Goal: Transaction & Acquisition: Download file/media

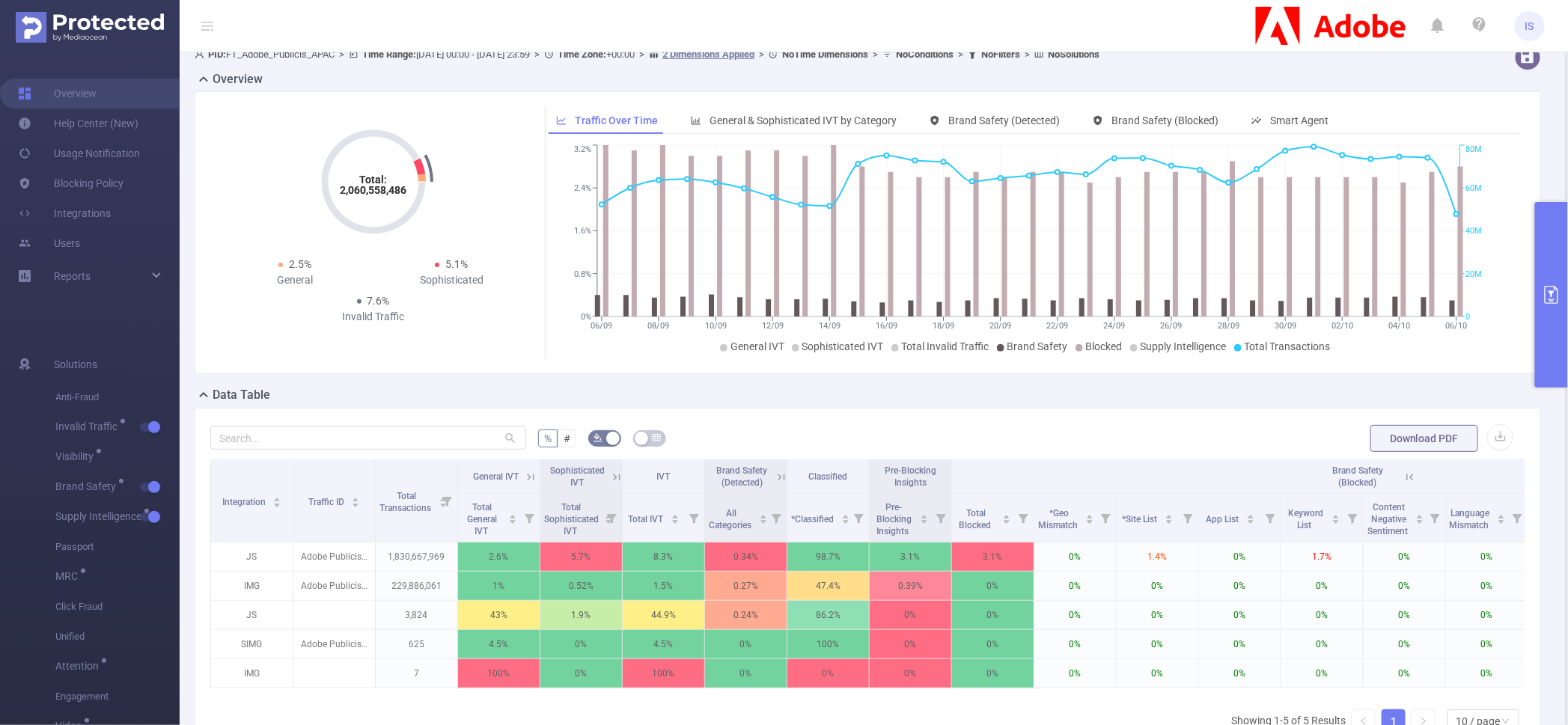
scroll to position [0, 271]
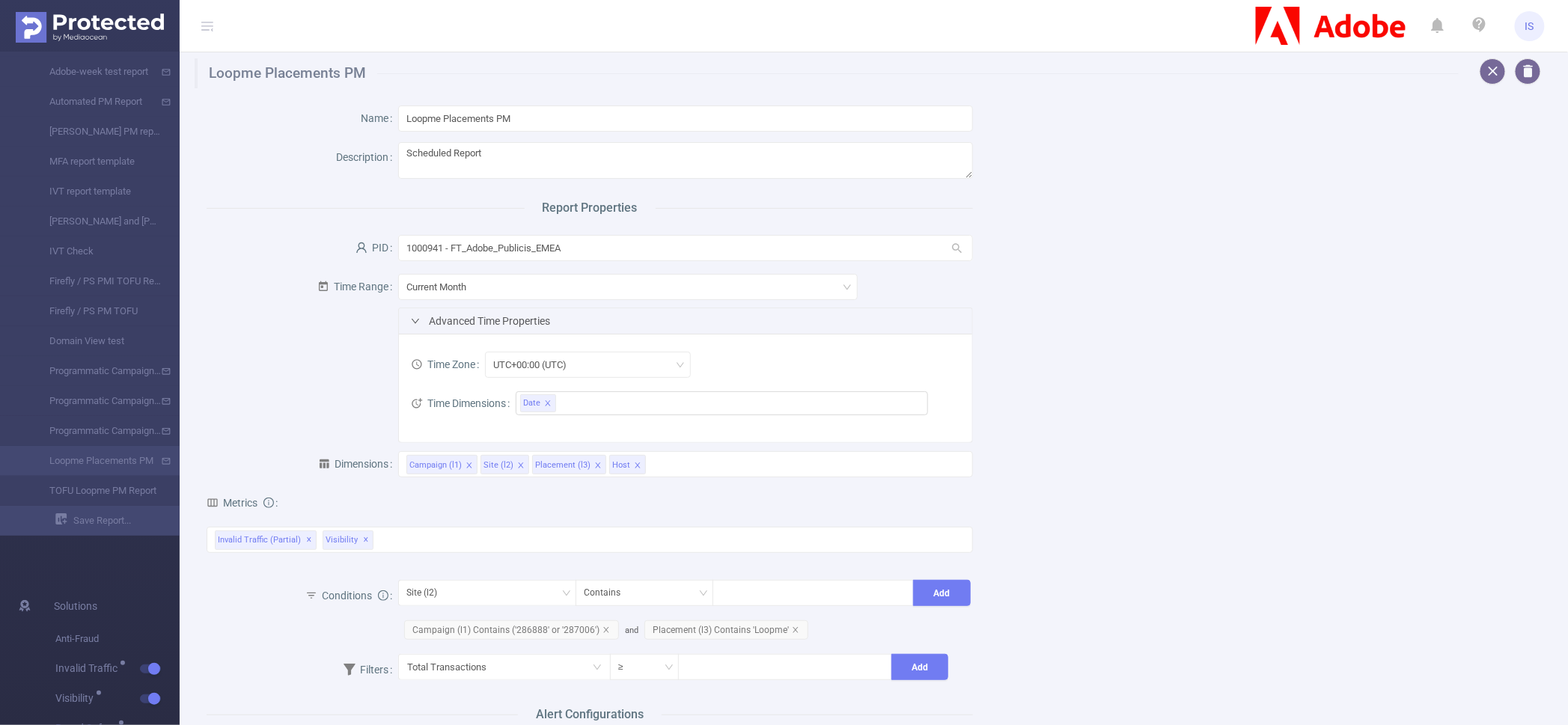
scroll to position [378, 0]
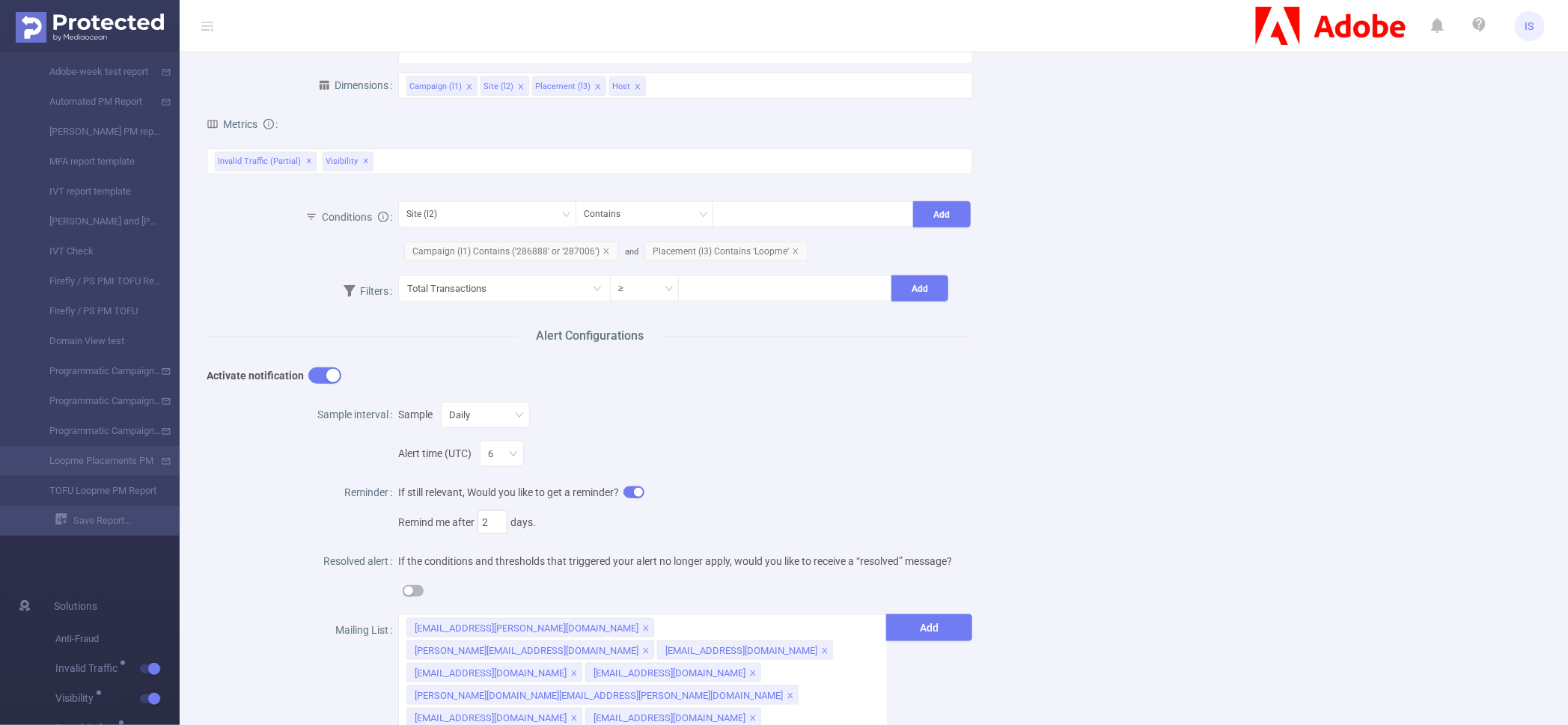
click at [138, 27] on img at bounding box center [89, 27] width 148 height 31
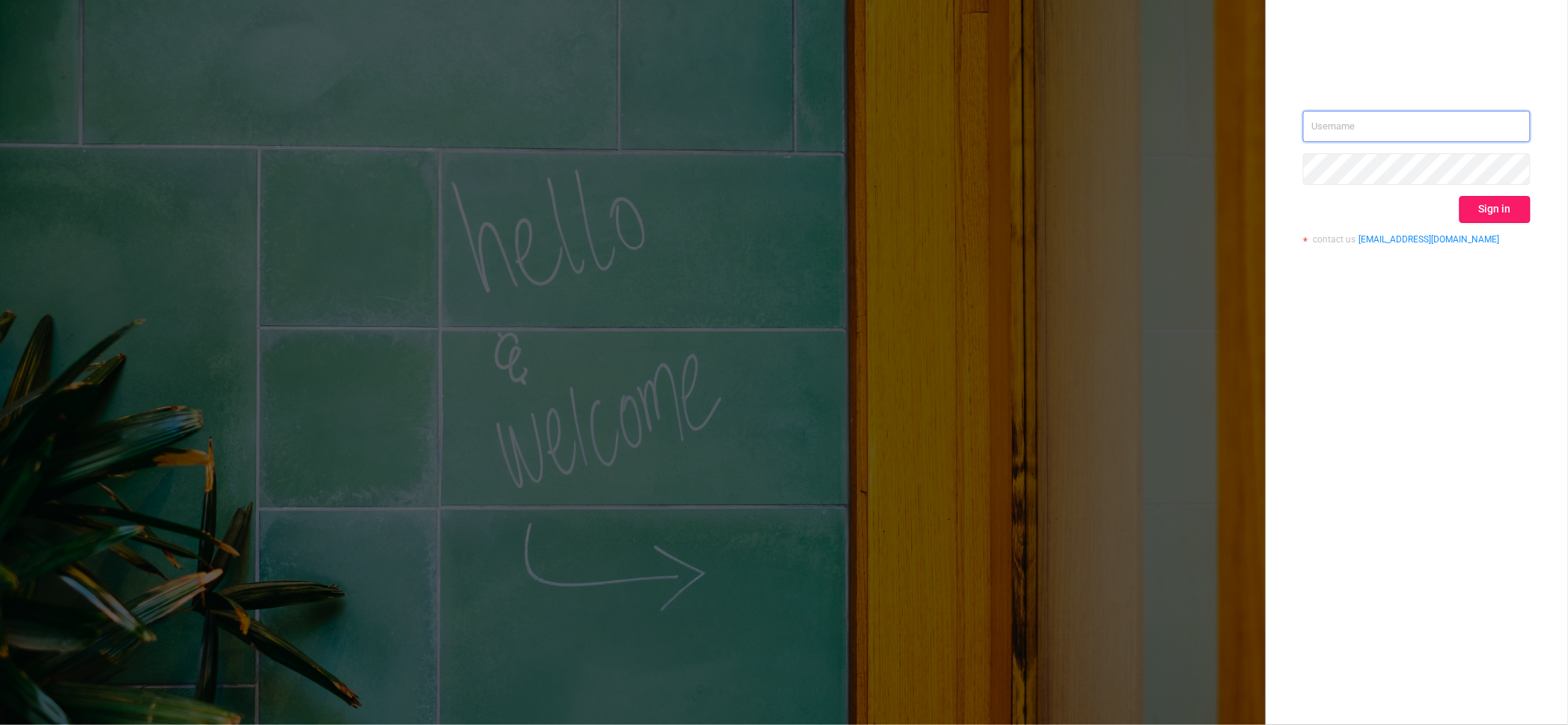
type input "igor@protected.media"
click at [1505, 207] on button "Sign in" at bounding box center [1495, 210] width 71 height 27
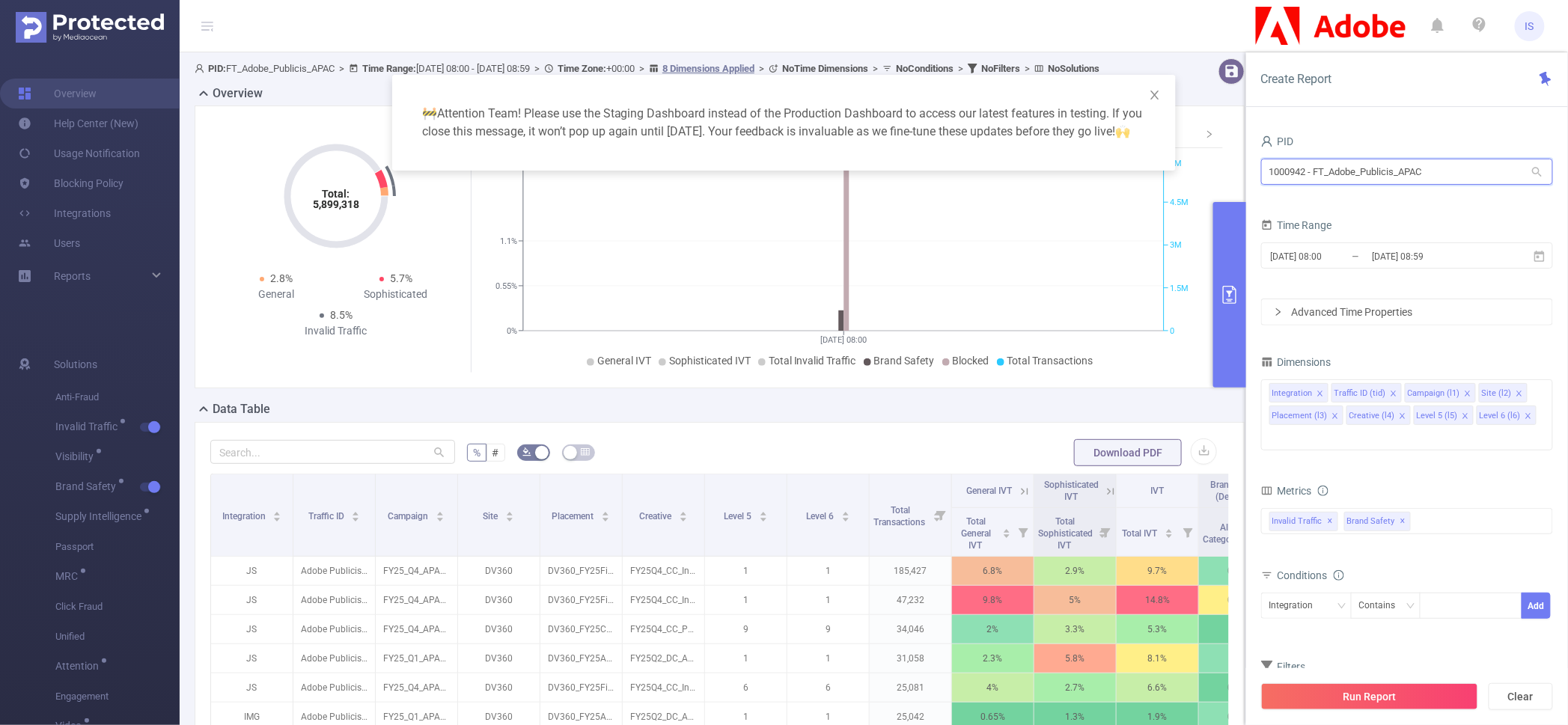
drag, startPoint x: 1448, startPoint y: 177, endPoint x: 1198, endPoint y: 164, distance: 250.3
click at [1198, 164] on body "IS Overview Help Center (New) Usage Notification Blocking Policy Integrations U…" at bounding box center [784, 362] width 1568 height 725
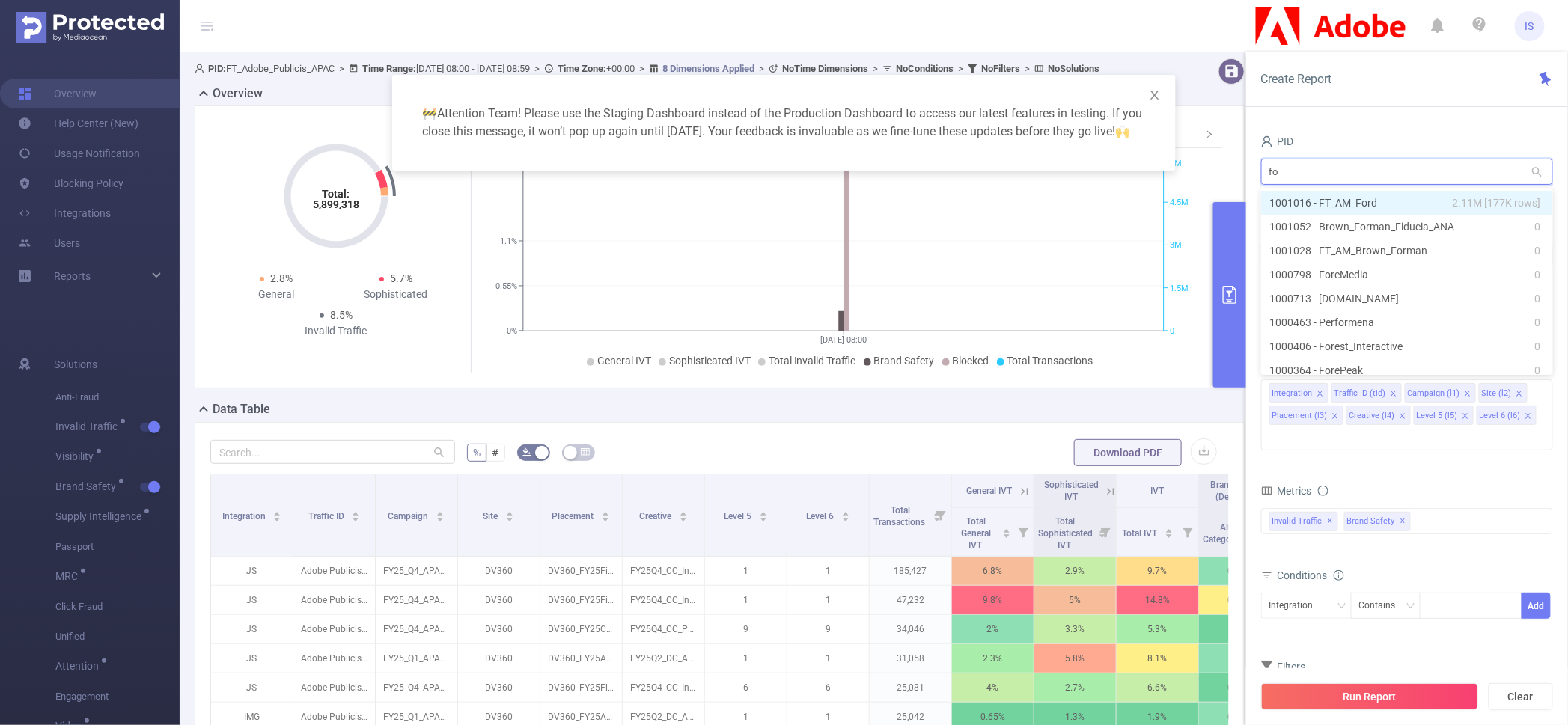
type input "f"
type input "_am_"
click at [1363, 199] on li "1001016 - FT_AM_Ford 2.11M [177K rows]" at bounding box center [1407, 203] width 292 height 24
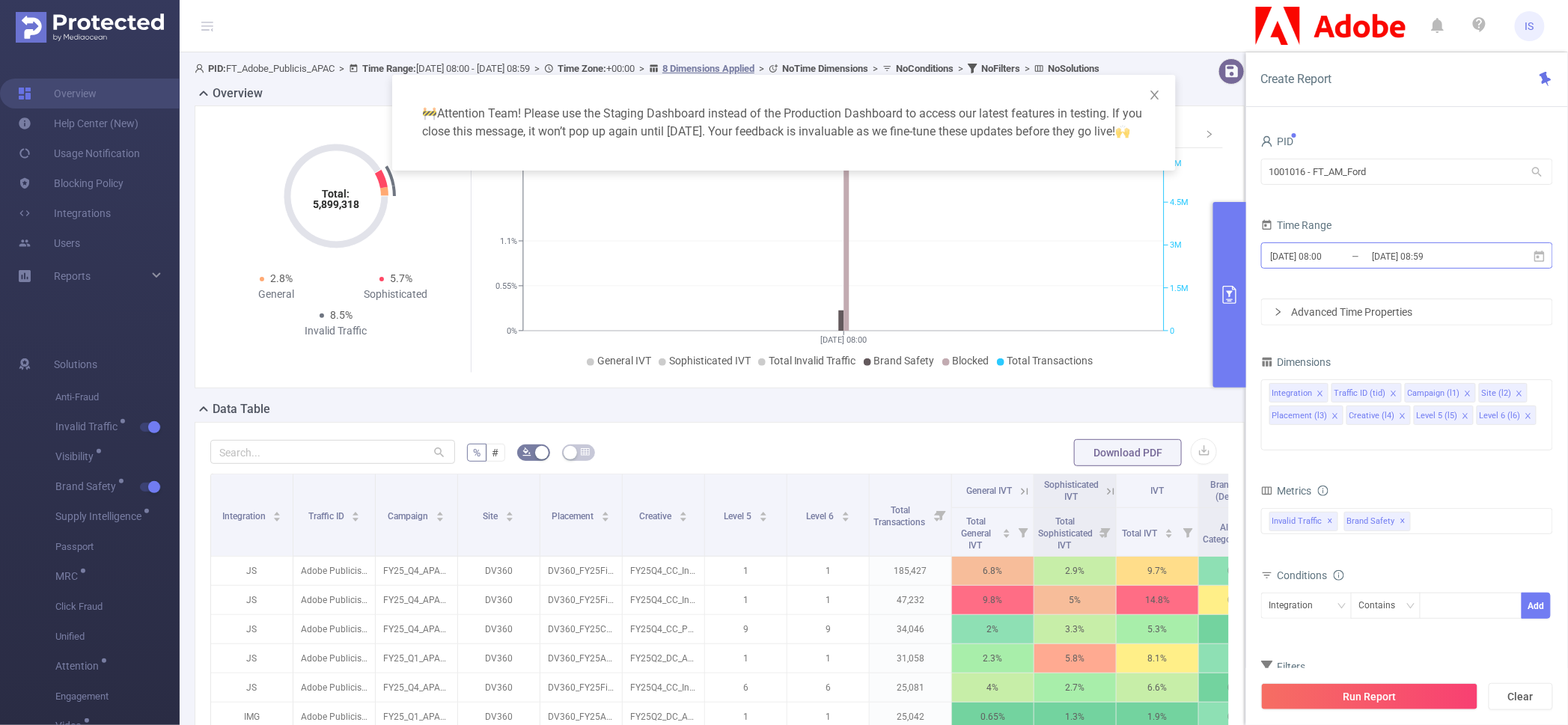
click at [1376, 251] on input "2025-10-07 08:59" at bounding box center [1431, 256] width 121 height 20
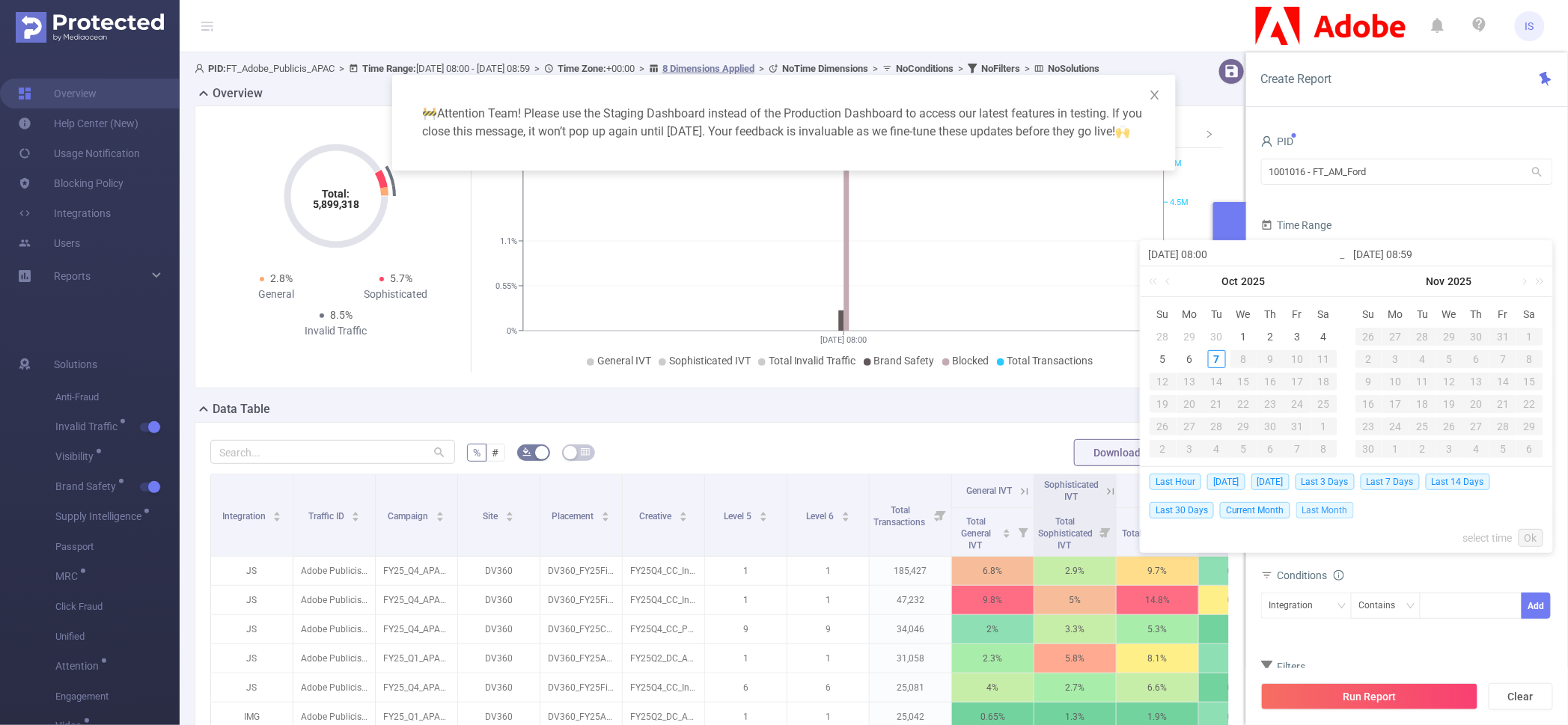
click at [1328, 511] on span "Last Month" at bounding box center [1325, 509] width 58 height 16
type input "[DATE] 00:00"
type input "[DATE] 23:59"
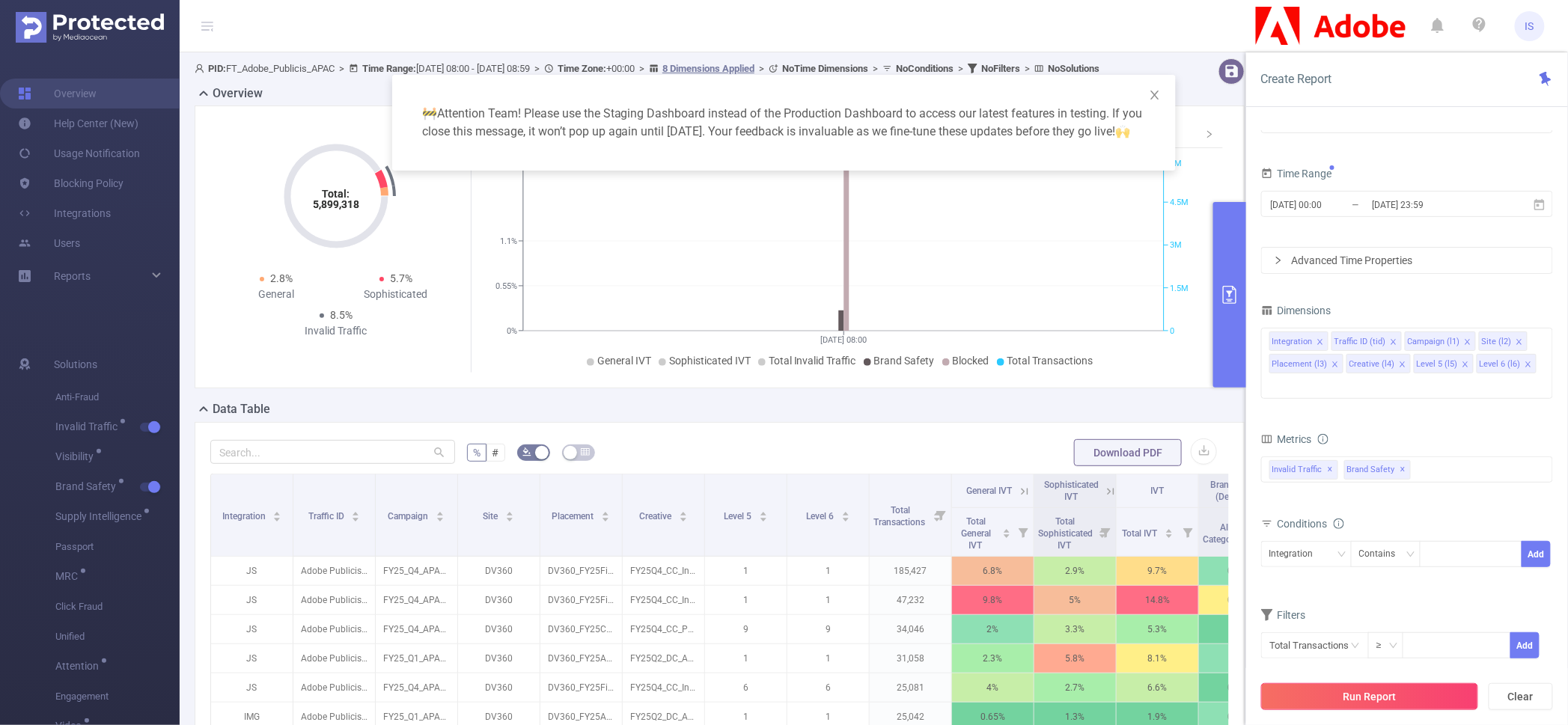
click at [1432, 701] on button "Run Report" at bounding box center [1369, 697] width 217 height 27
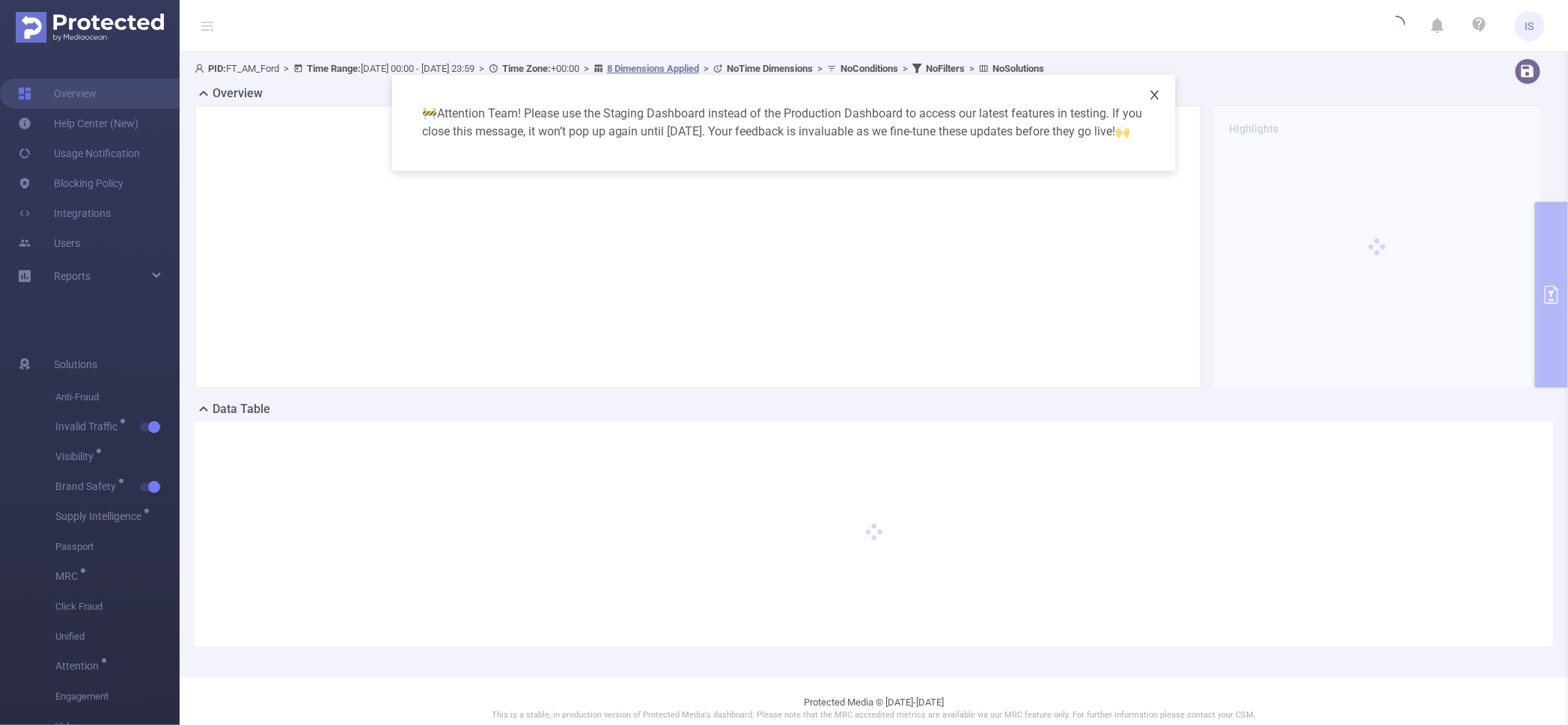
click at [1161, 95] on icon "icon: close" at bounding box center [1155, 95] width 12 height 12
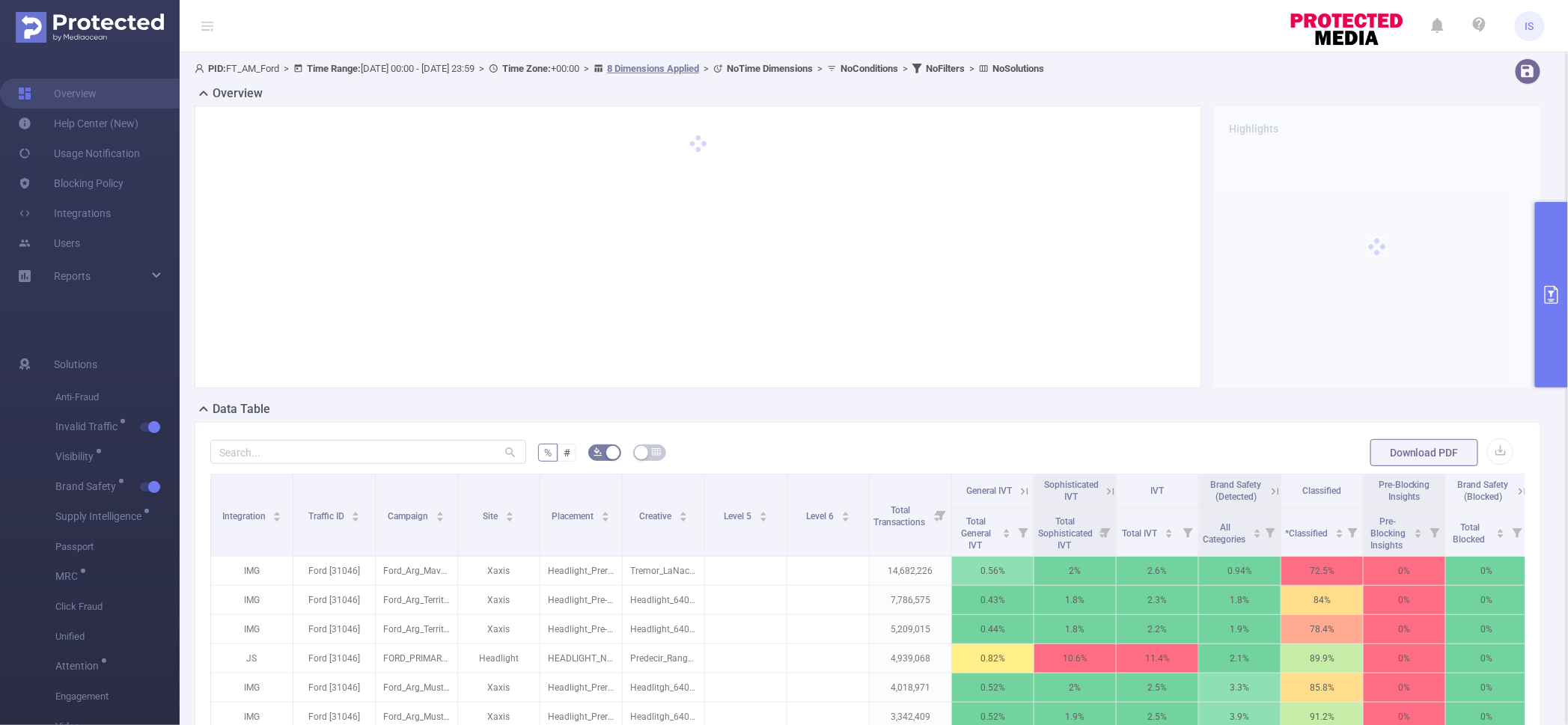
click at [1546, 260] on button "primary" at bounding box center [1551, 295] width 33 height 186
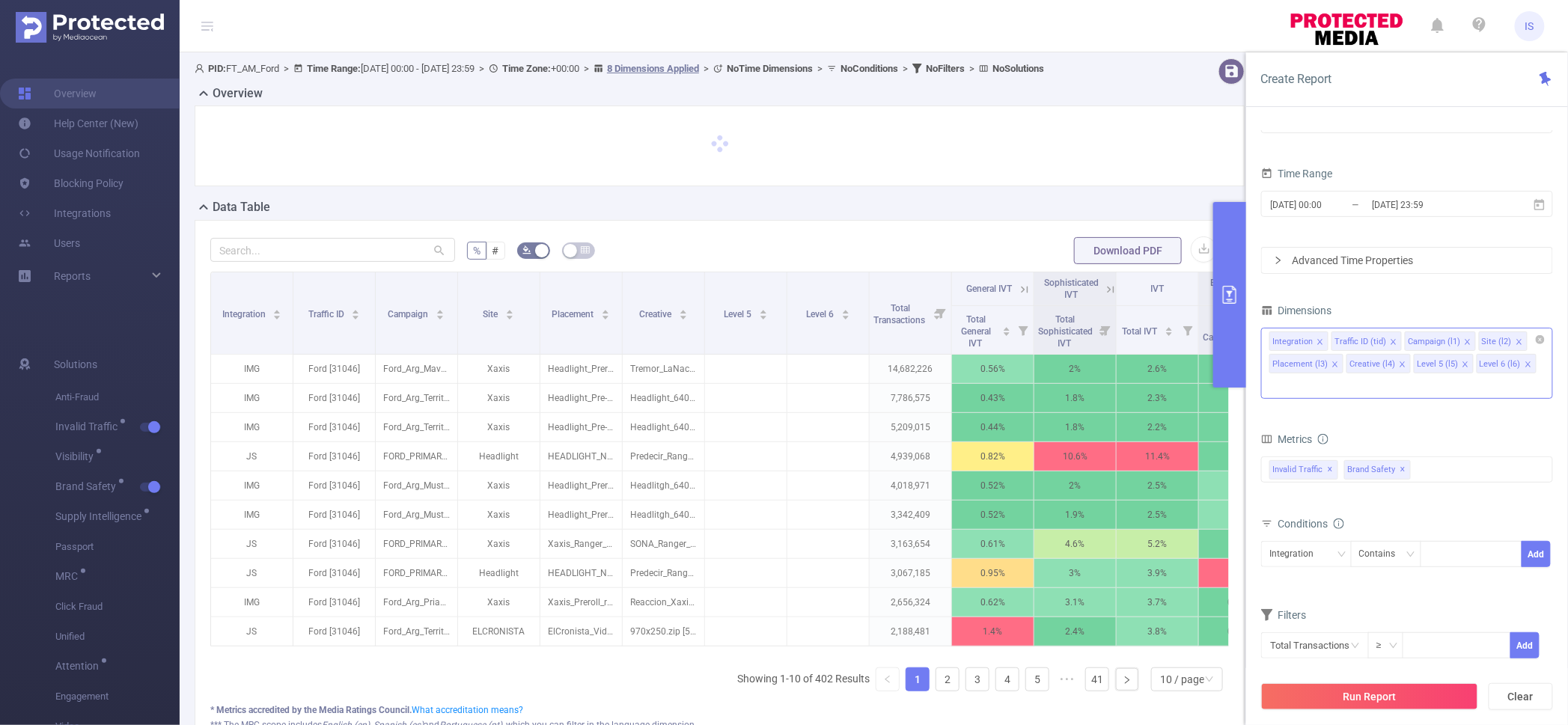
click at [1331, 363] on icon "icon: close" at bounding box center [1335, 364] width 8 height 8
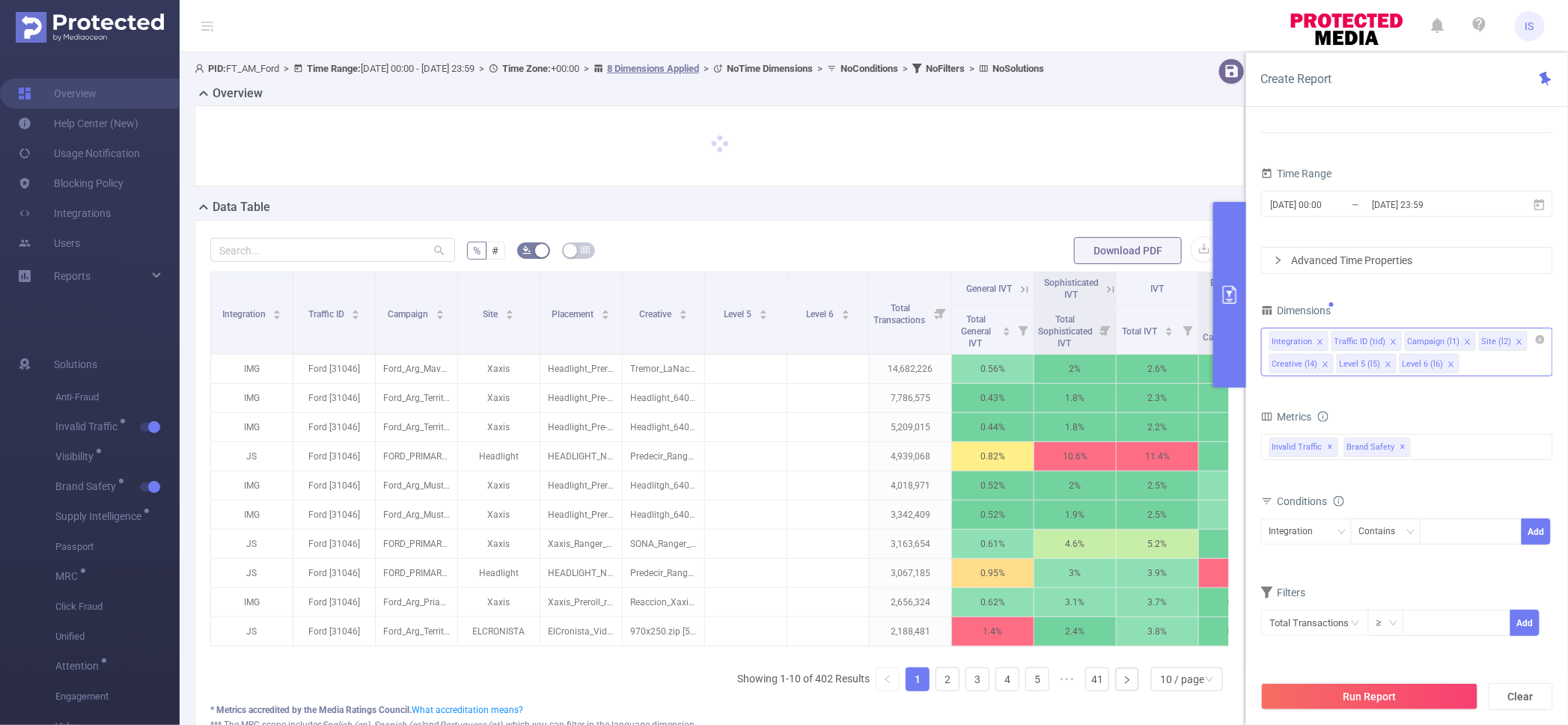
click at [1325, 363] on icon "icon: close" at bounding box center [1325, 364] width 5 height 5
click at [1322, 363] on icon "icon: close" at bounding box center [1321, 364] width 8 height 8
click at [1323, 361] on icon "icon: close" at bounding box center [1321, 364] width 8 height 8
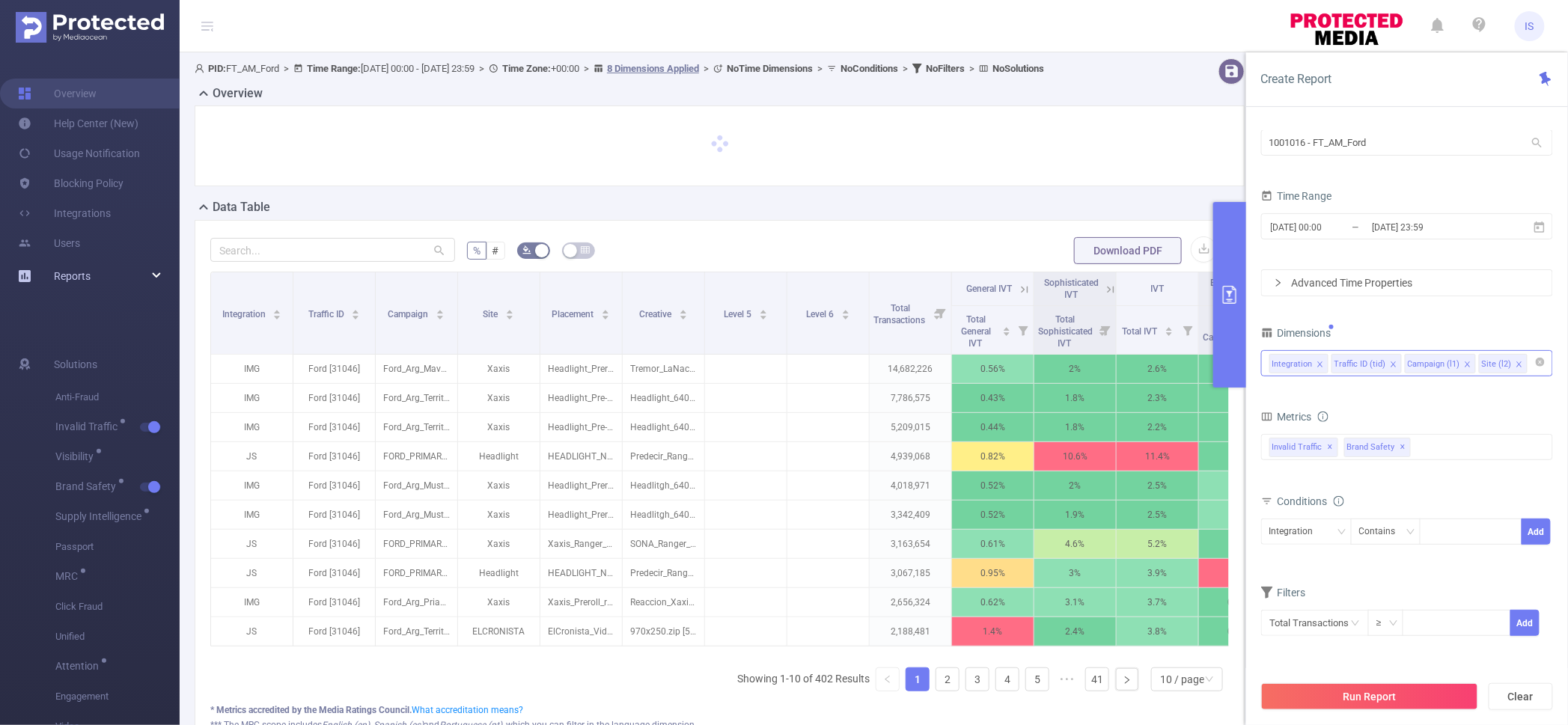
click at [156, 276] on icon at bounding box center [157, 276] width 8 height 0
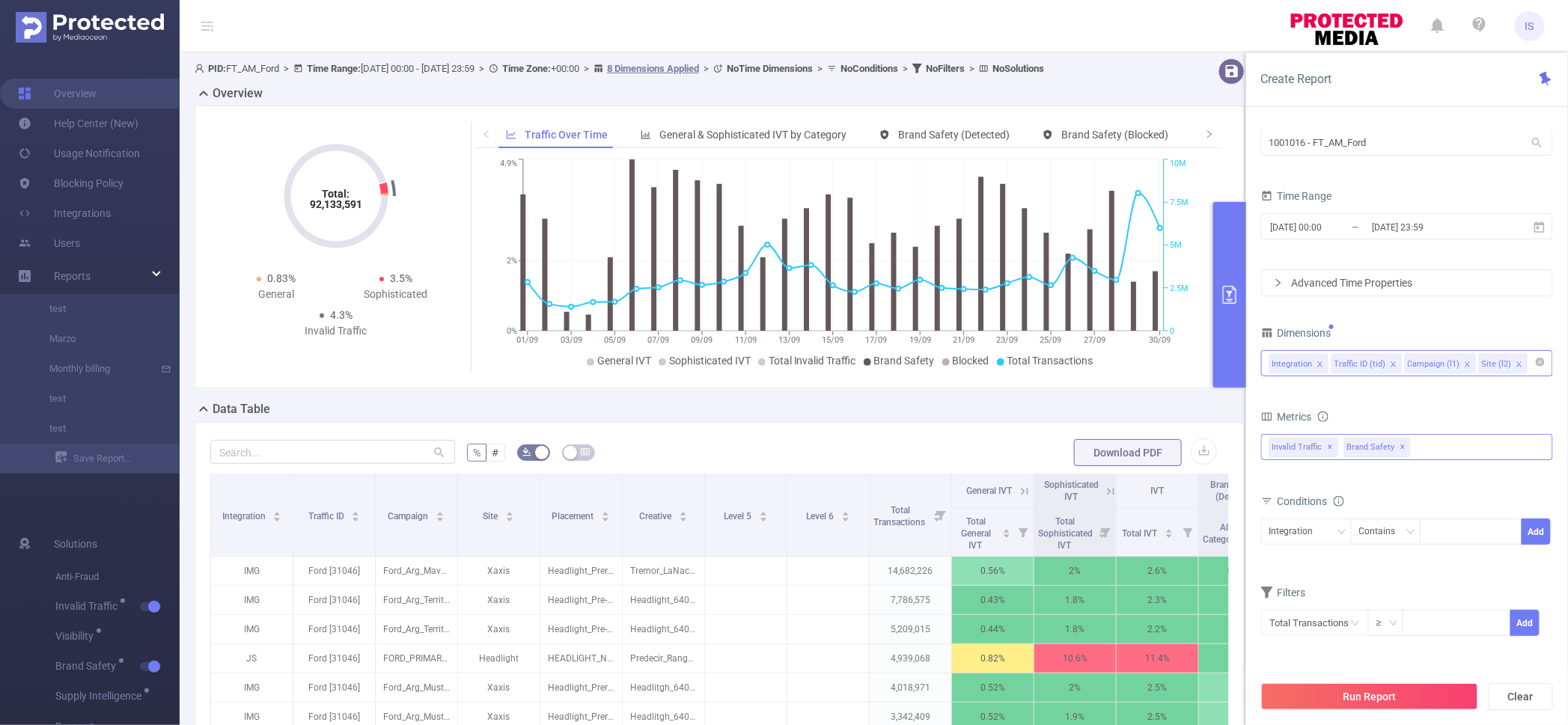
click at [1402, 446] on span "✕" at bounding box center [1403, 447] width 6 height 18
click at [1394, 703] on button "Run Report" at bounding box center [1369, 697] width 217 height 27
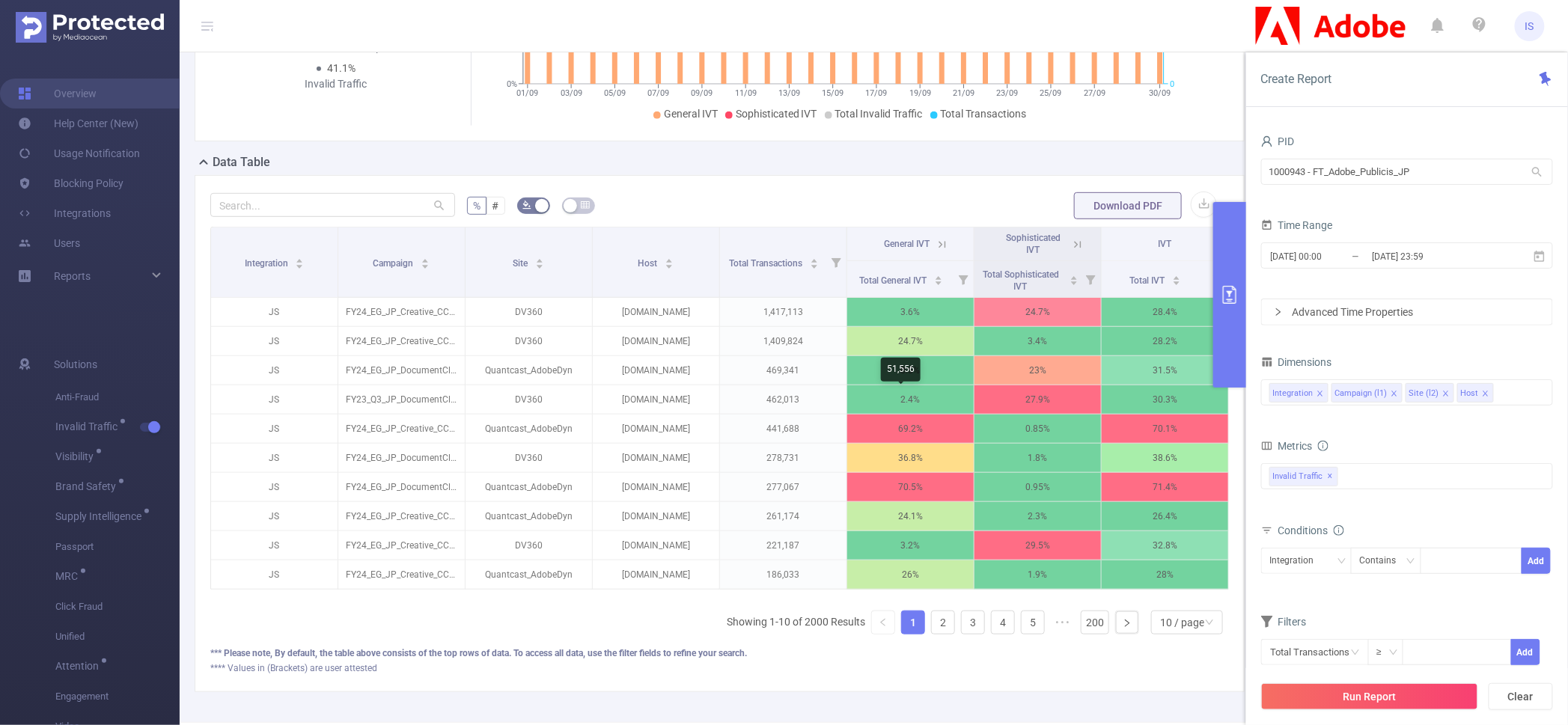
scroll to position [250, 0]
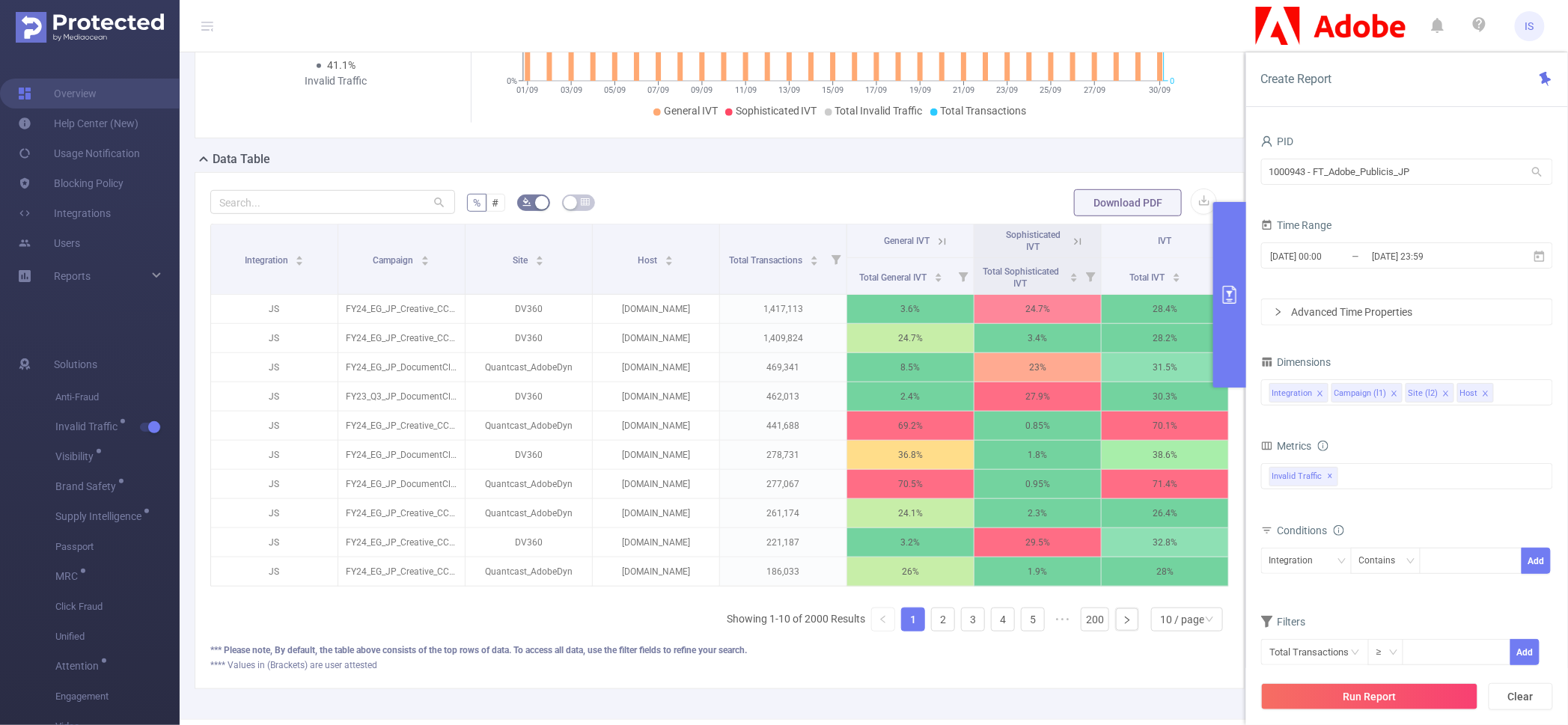
click at [936, 249] on icon at bounding box center [943, 242] width 14 height 14
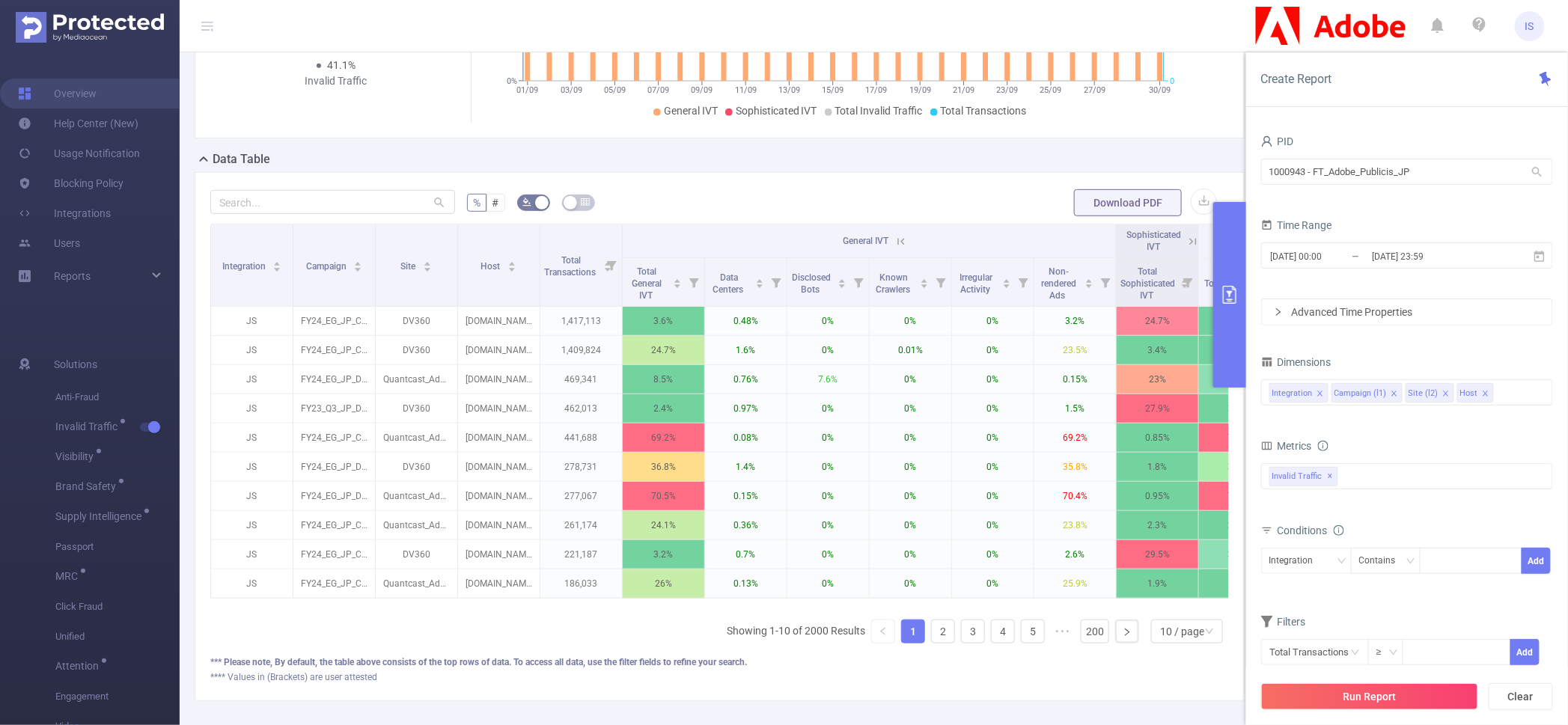
click at [900, 249] on icon at bounding box center [902, 242] width 14 height 14
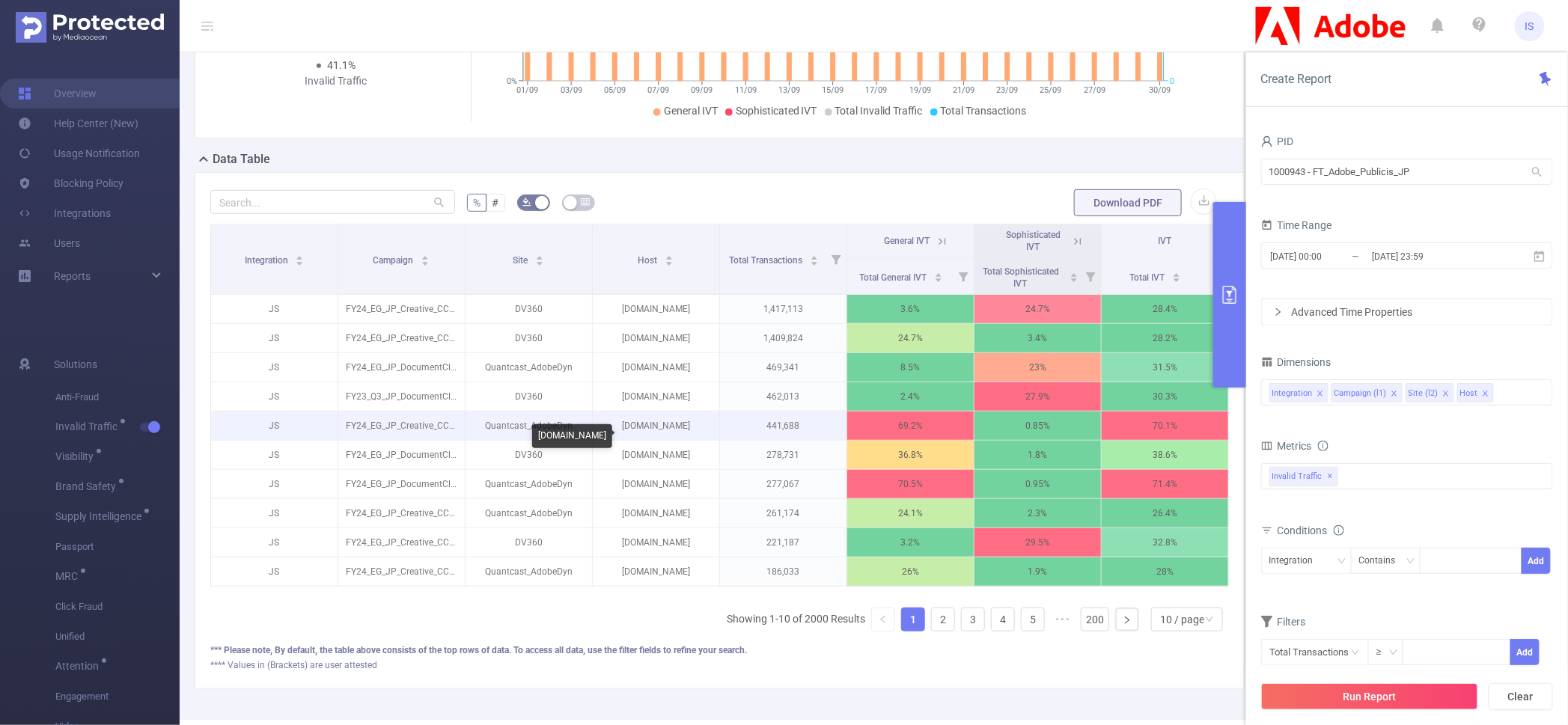
click at [643, 440] on p "jprime.jp" at bounding box center [656, 425] width 126 height 28
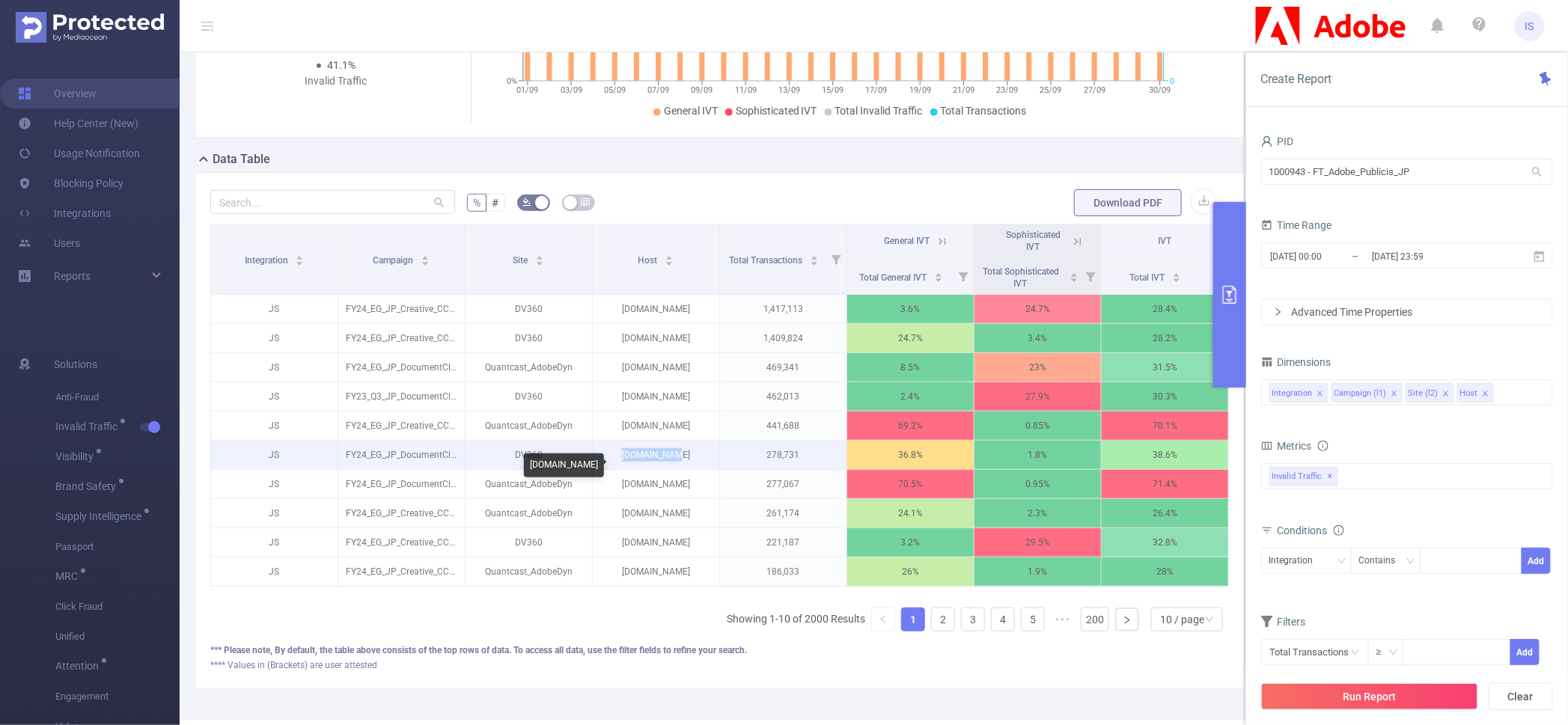
drag, startPoint x: 618, startPoint y: 464, endPoint x: 692, endPoint y: 465, distance: 74.0
click at [692, 465] on p "keisan.site" at bounding box center [656, 454] width 126 height 28
copy p "keisan.site"
click at [931, 630] on link "2" at bounding box center [943, 619] width 22 height 22
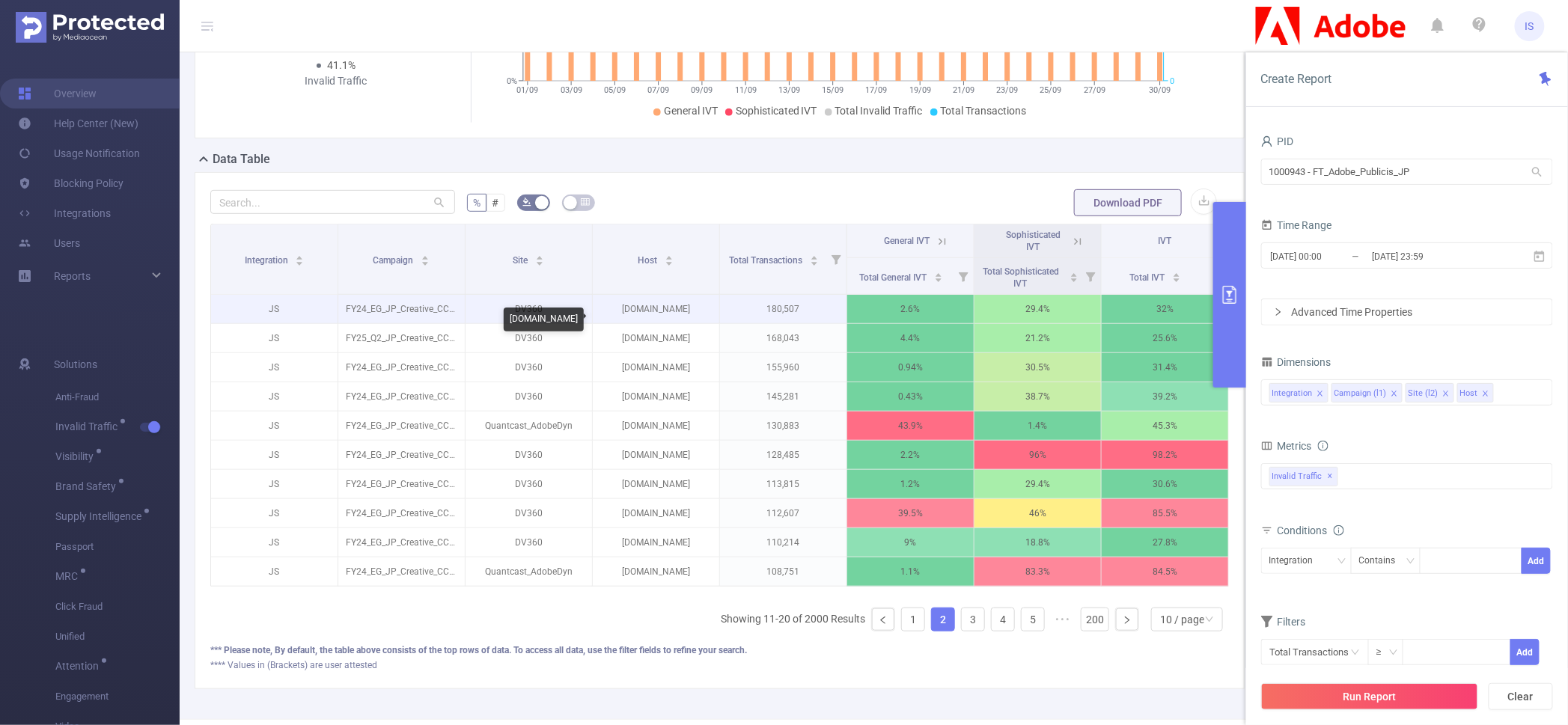
drag, startPoint x: 593, startPoint y: 315, endPoint x: 703, endPoint y: 314, distance: 110.0
click at [703, 314] on p "infraexpert.com" at bounding box center [656, 308] width 126 height 28
copy p "infraexpert.com"
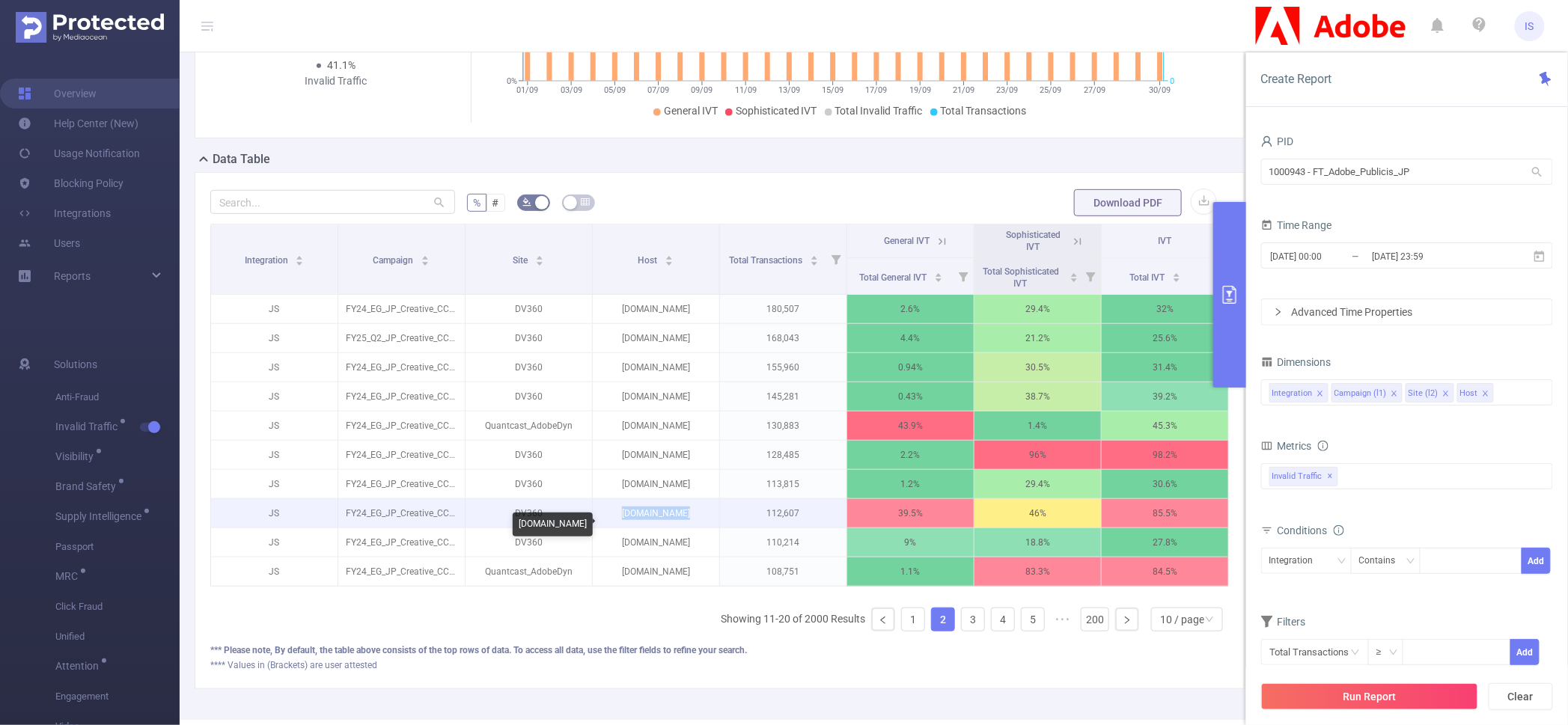
drag, startPoint x: 609, startPoint y: 524, endPoint x: 689, endPoint y: 528, distance: 80.1
click at [689, 527] on p "blog.csdn.net" at bounding box center [656, 513] width 126 height 28
copy p "blog.csdn.net"
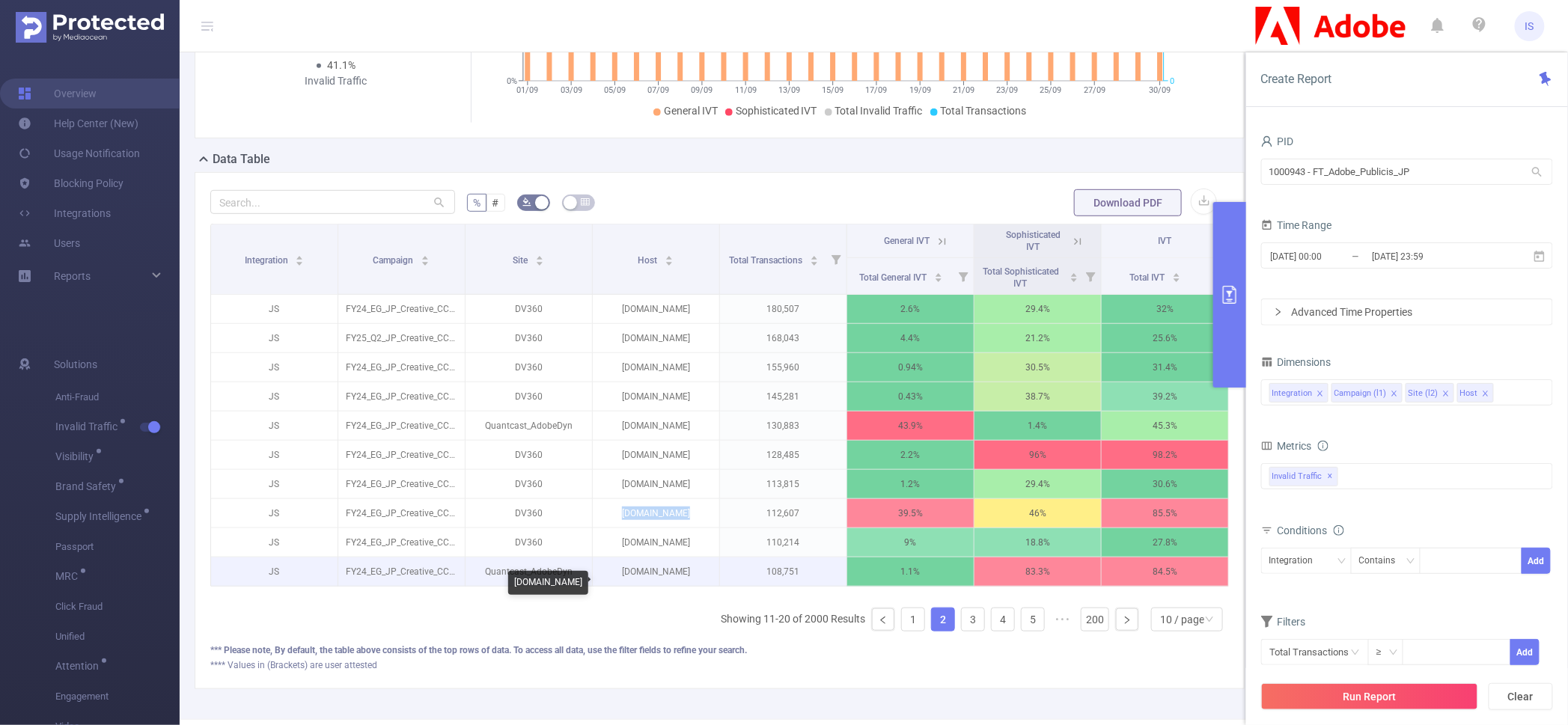
drag, startPoint x: 607, startPoint y: 579, endPoint x: 707, endPoint y: 577, distance: 100.0
click at [707, 577] on p "chichi-pui.com" at bounding box center [656, 571] width 126 height 28
copy p "chichi-pui.com"
click at [962, 630] on link "3" at bounding box center [973, 619] width 22 height 22
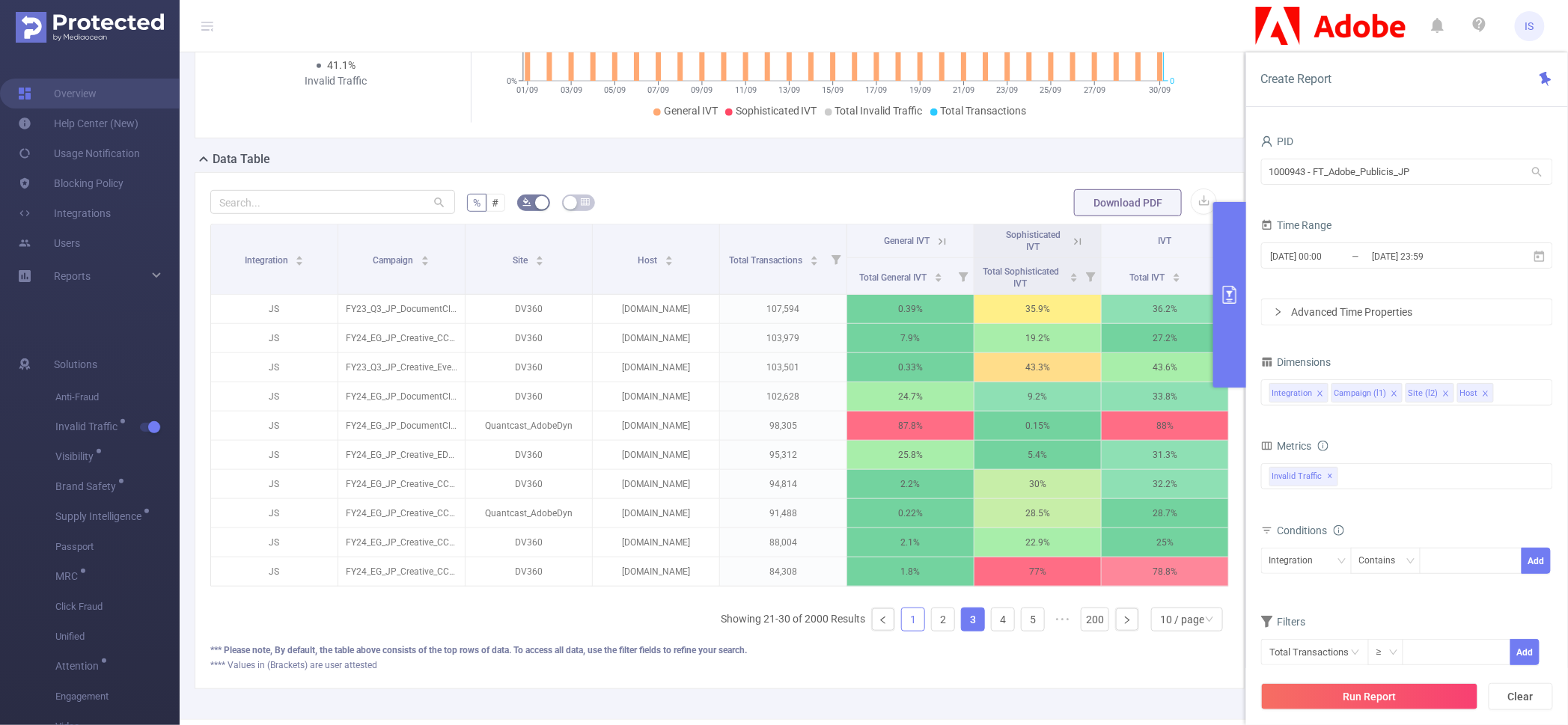
click at [902, 630] on link "1" at bounding box center [913, 619] width 22 height 22
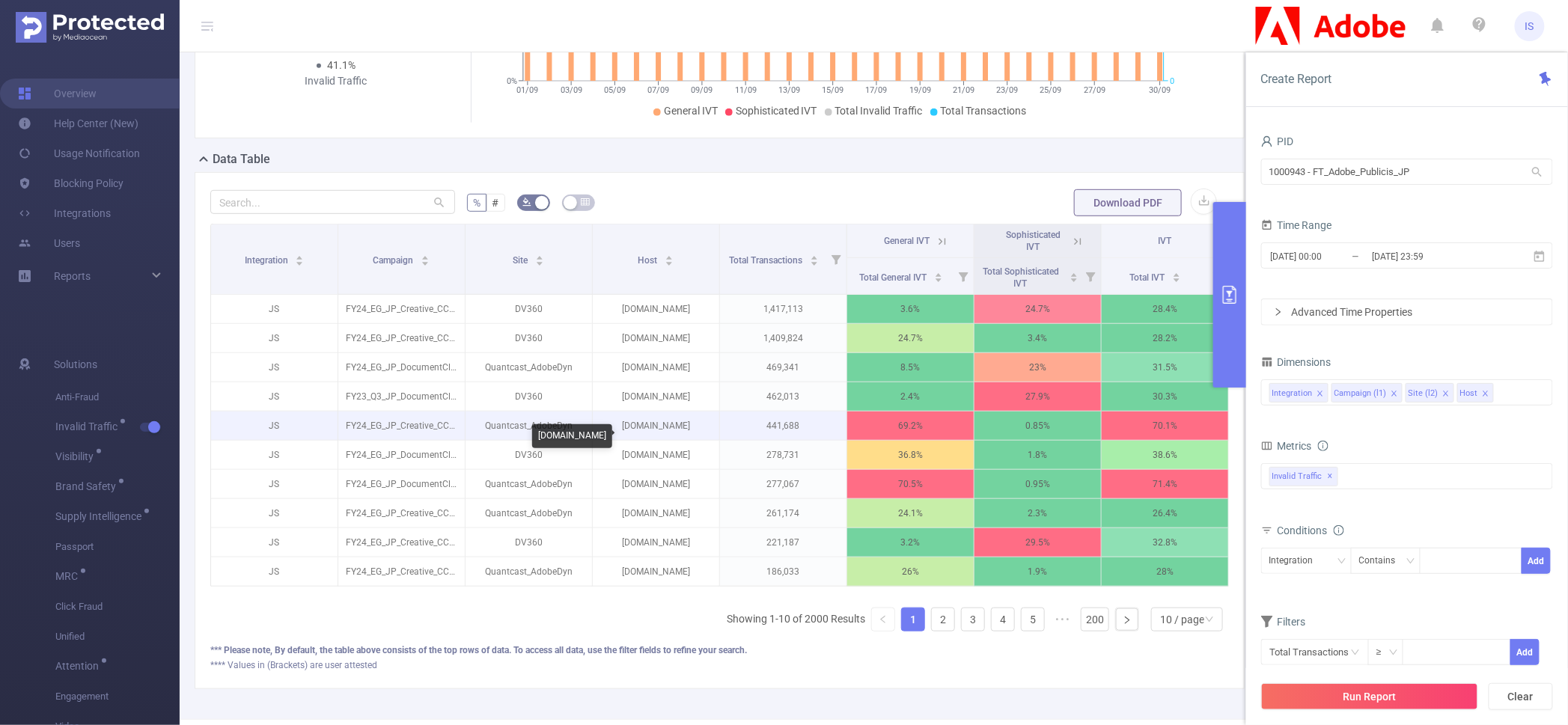
click at [685, 440] on p "jprime.jp" at bounding box center [656, 425] width 126 height 28
drag, startPoint x: 685, startPoint y: 443, endPoint x: 615, endPoint y: 449, distance: 70.3
click at [615, 440] on p "jprime.jp" at bounding box center [656, 425] width 126 height 28
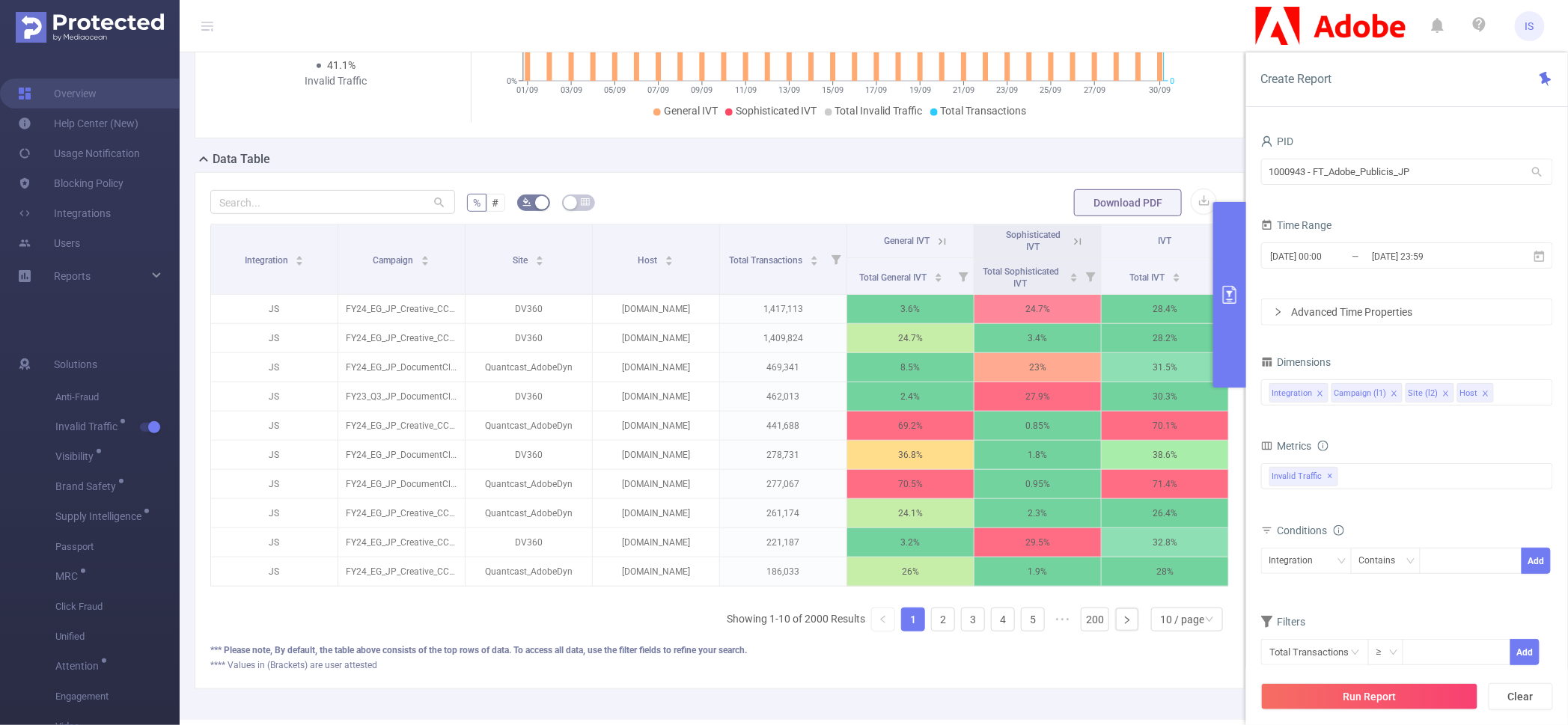
click at [939, 245] on icon at bounding box center [943, 241] width 7 height 7
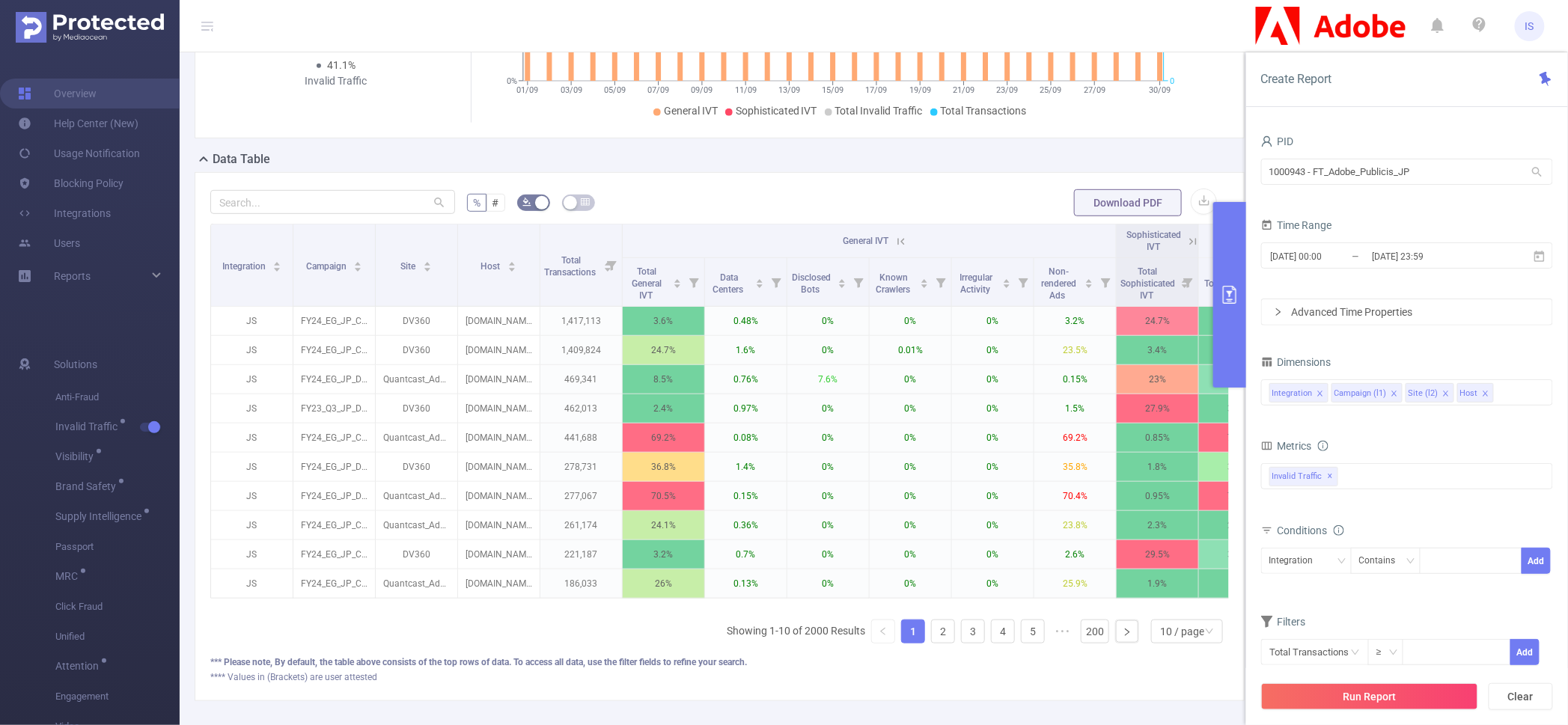
click at [902, 249] on icon at bounding box center [902, 242] width 14 height 14
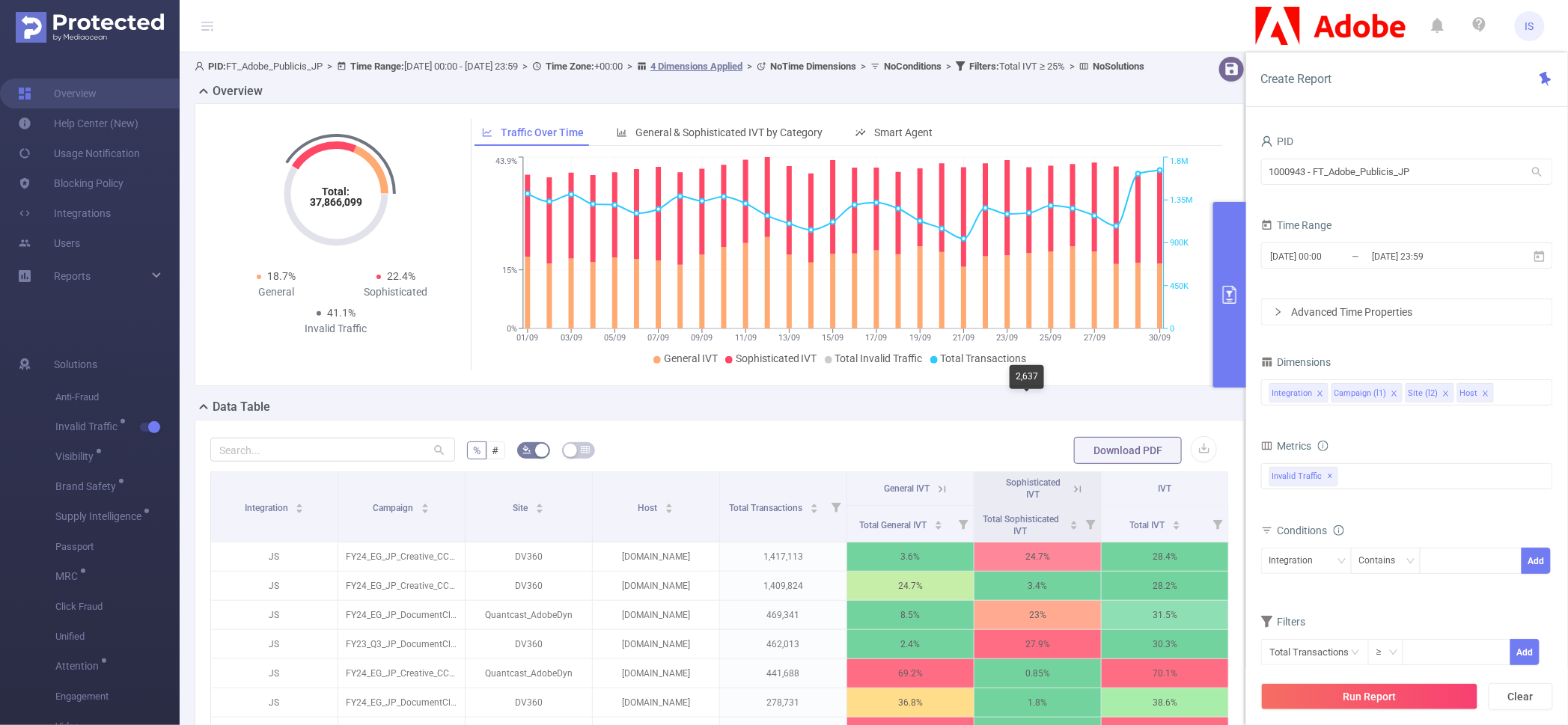
scroll to position [0, 0]
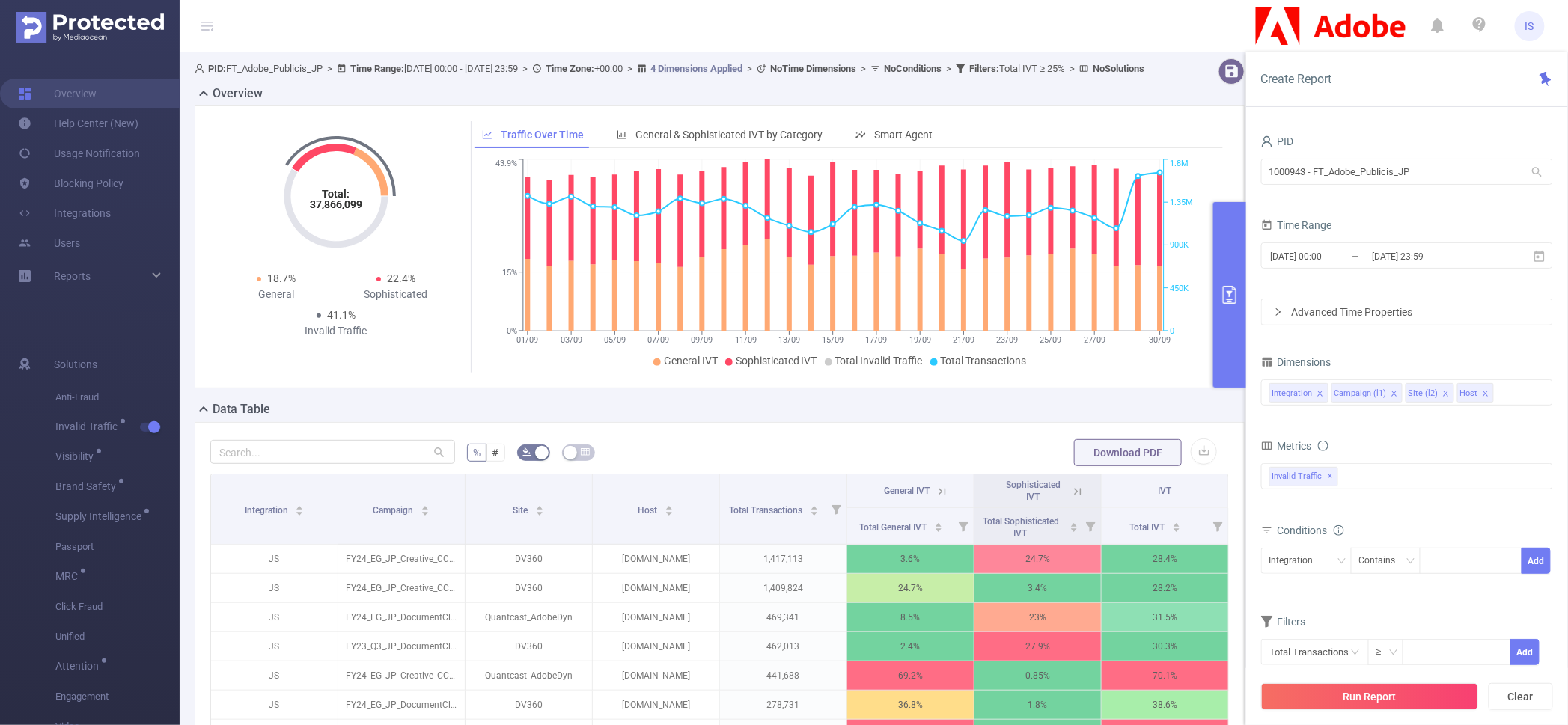
click at [866, 400] on div "Total: 37,866,099 Total: 37,866,099 18.7% General 22.4% Sophisticated 41.1% Inv…" at bounding box center [719, 253] width 1062 height 295
drag, startPoint x: 1339, startPoint y: 225, endPoint x: 1276, endPoint y: 228, distance: 63.1
click at [1276, 228] on div "Time Range" at bounding box center [1407, 227] width 292 height 25
click at [1278, 227] on span "Time Range" at bounding box center [1296, 225] width 71 height 12
drag, startPoint x: 1277, startPoint y: 227, endPoint x: 1413, endPoint y: 231, distance: 136.1
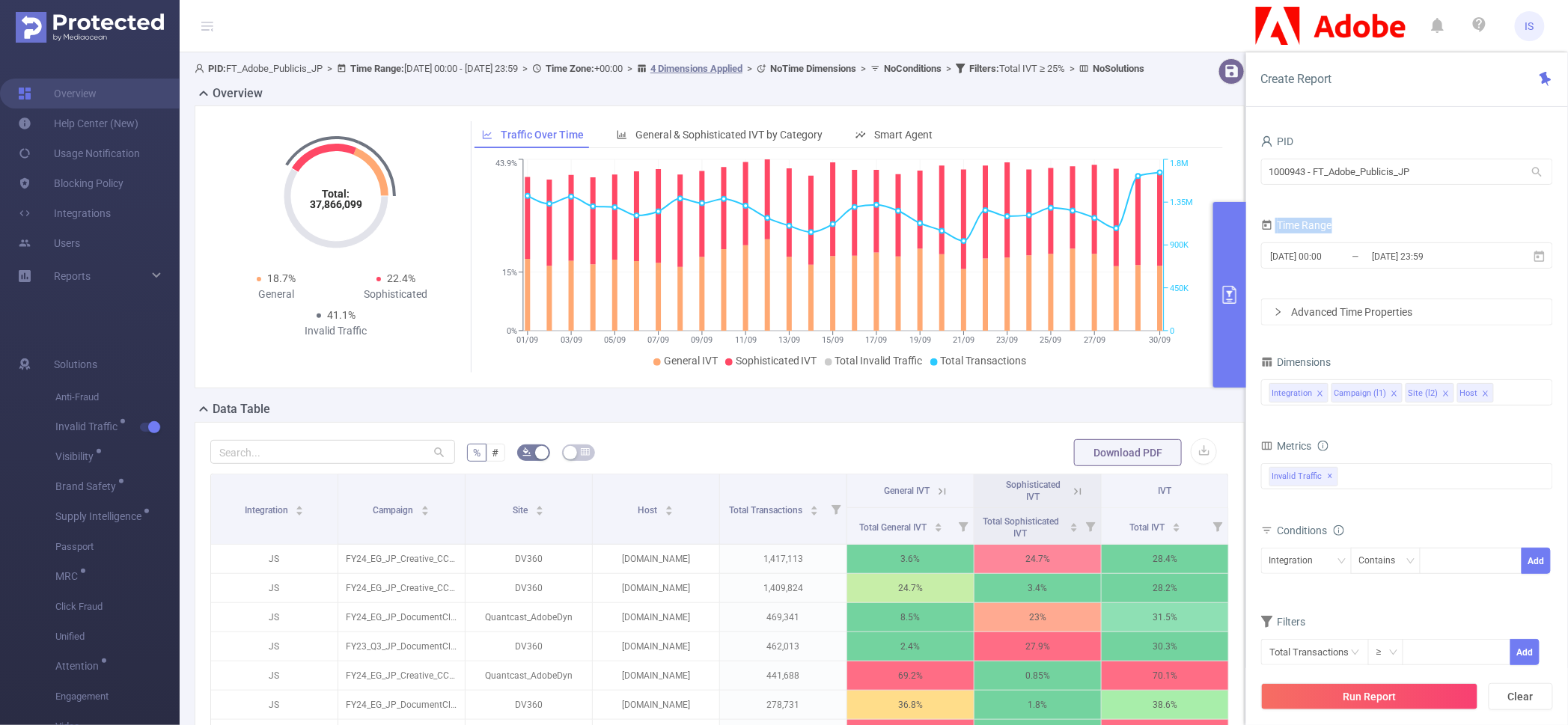
click at [1413, 231] on div "Time Range" at bounding box center [1407, 227] width 292 height 25
drag, startPoint x: 1384, startPoint y: 233, endPoint x: 1268, endPoint y: 235, distance: 116.0
click at [1268, 235] on div "Time Range" at bounding box center [1407, 227] width 292 height 25
click at [1270, 235] on div "Time Range" at bounding box center [1407, 227] width 292 height 25
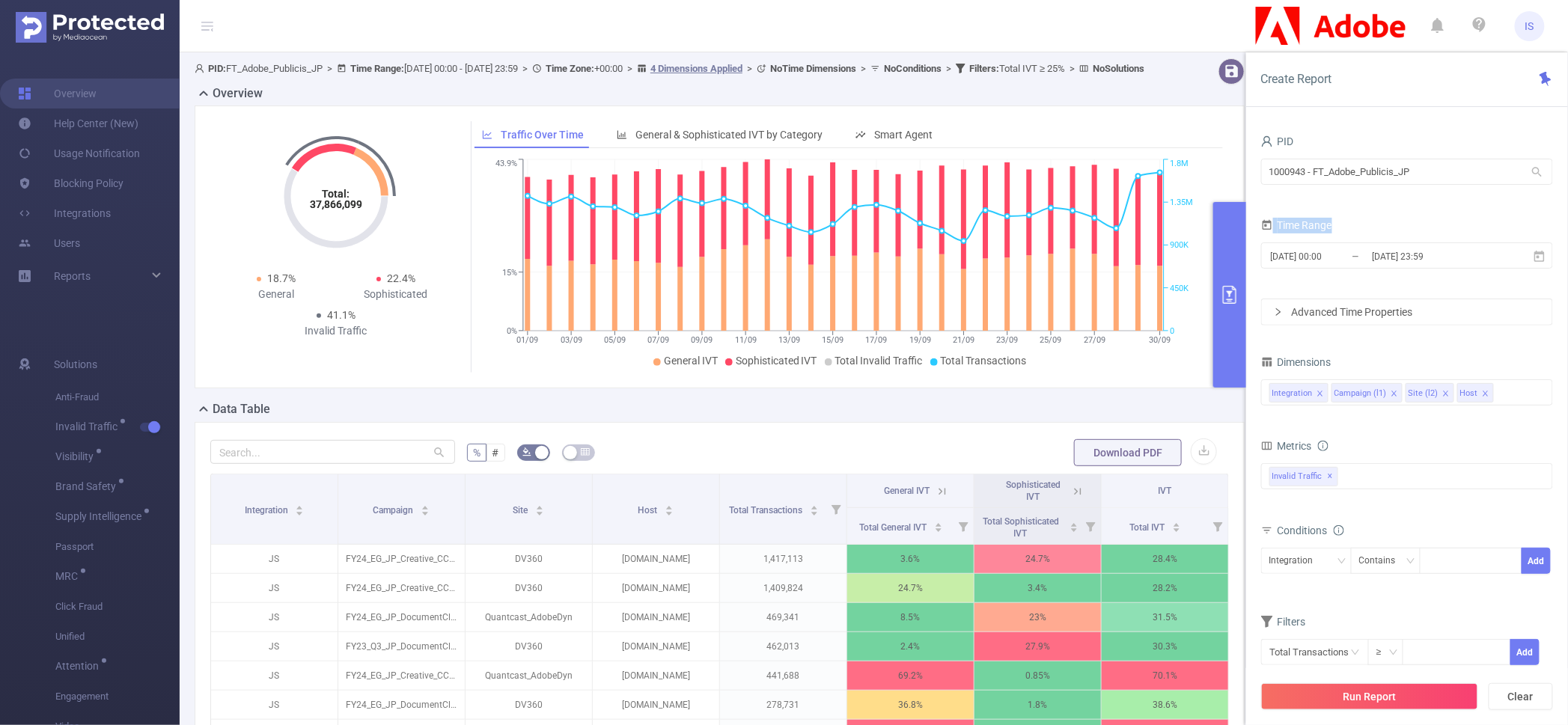
drag, startPoint x: 1274, startPoint y: 233, endPoint x: 1386, endPoint y: 231, distance: 112.0
click at [1386, 231] on div "Time Range" at bounding box center [1407, 227] width 292 height 25
click at [1367, 231] on div "Time Range" at bounding box center [1407, 227] width 292 height 25
drag, startPoint x: 1367, startPoint y: 231, endPoint x: 1270, endPoint y: 227, distance: 97.1
click at [1270, 227] on div "Time Range" at bounding box center [1407, 227] width 292 height 25
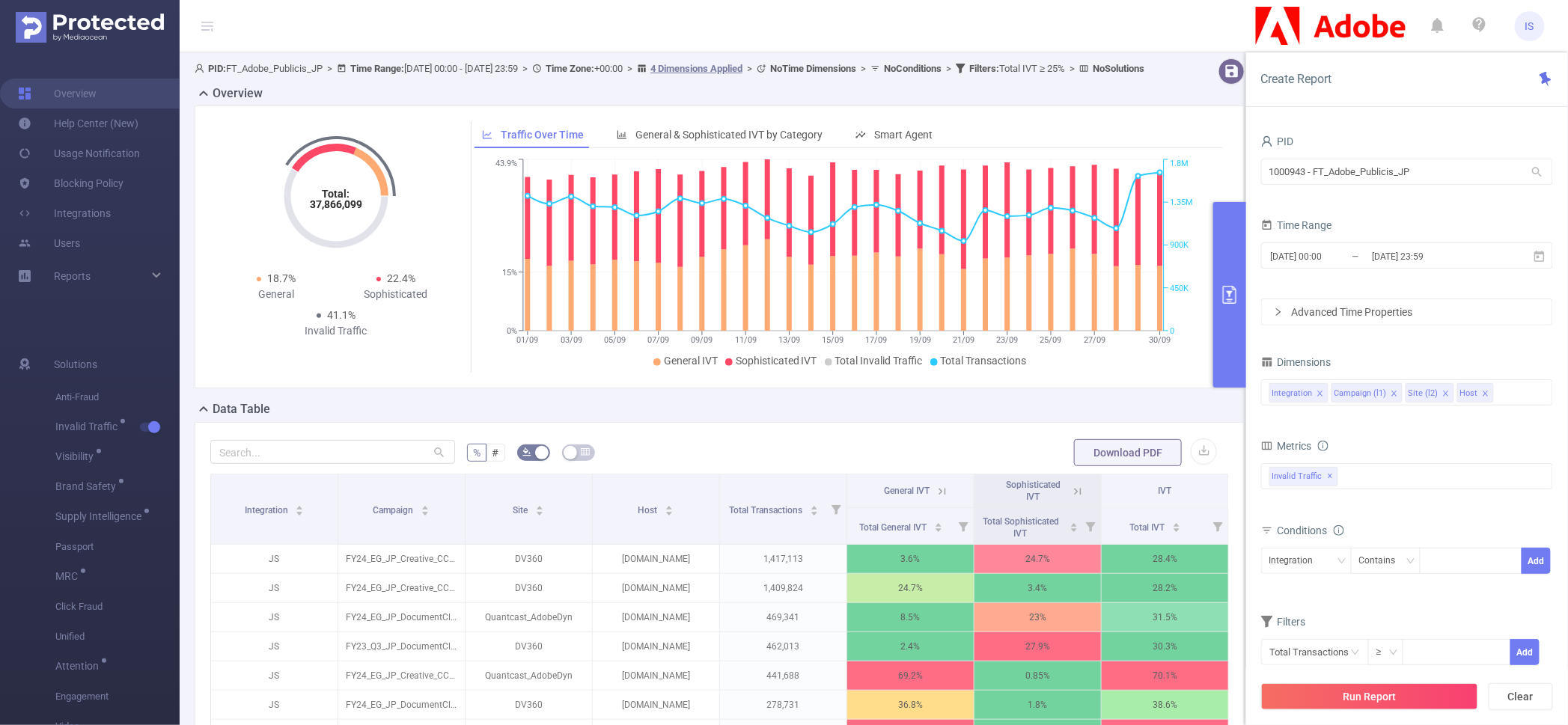
click at [1269, 225] on icon at bounding box center [1267, 225] width 12 height 12
drag, startPoint x: 1269, startPoint y: 225, endPoint x: 1371, endPoint y: 219, distance: 102.2
click at [1371, 219] on div "Time Range" at bounding box center [1407, 227] width 292 height 25
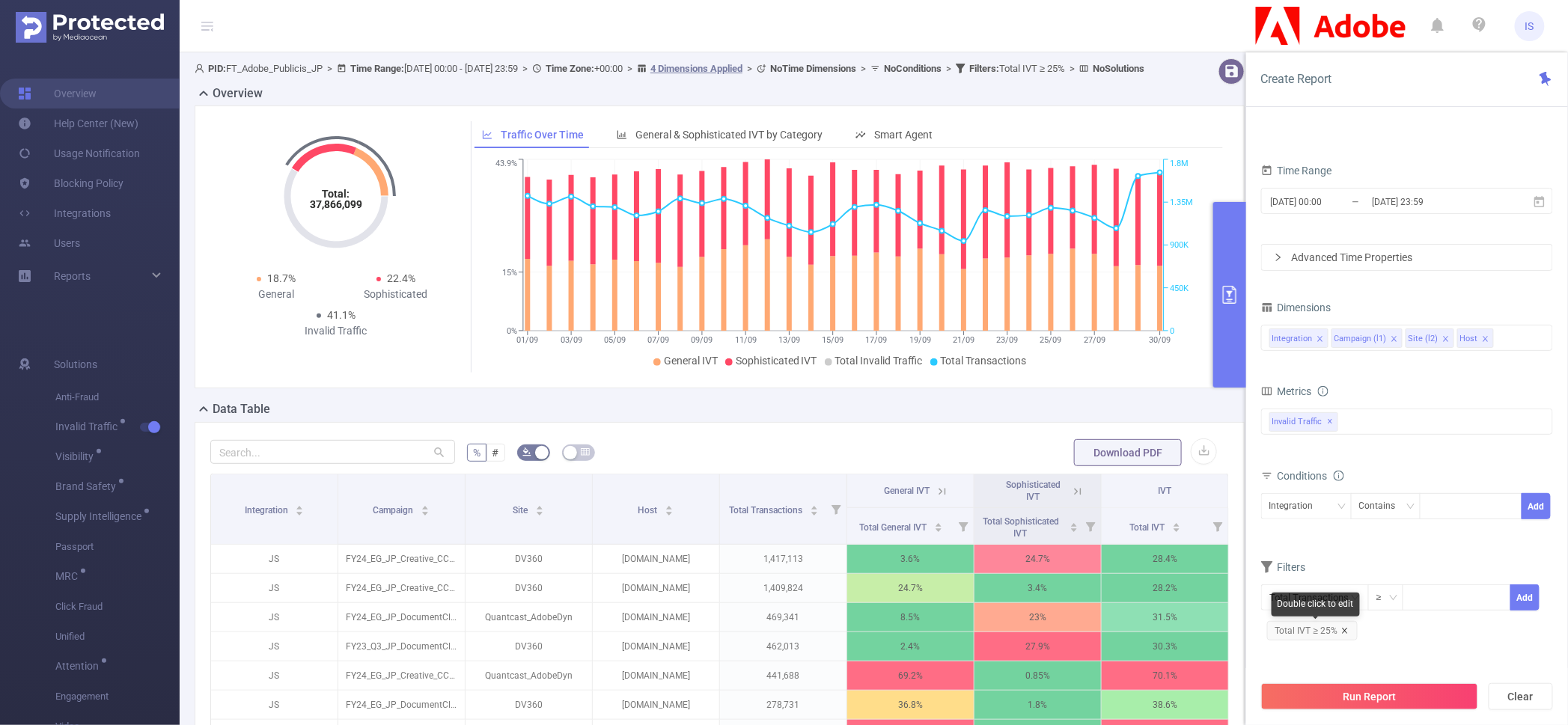
click at [1343, 631] on icon "icon: close" at bounding box center [1345, 630] width 8 height 8
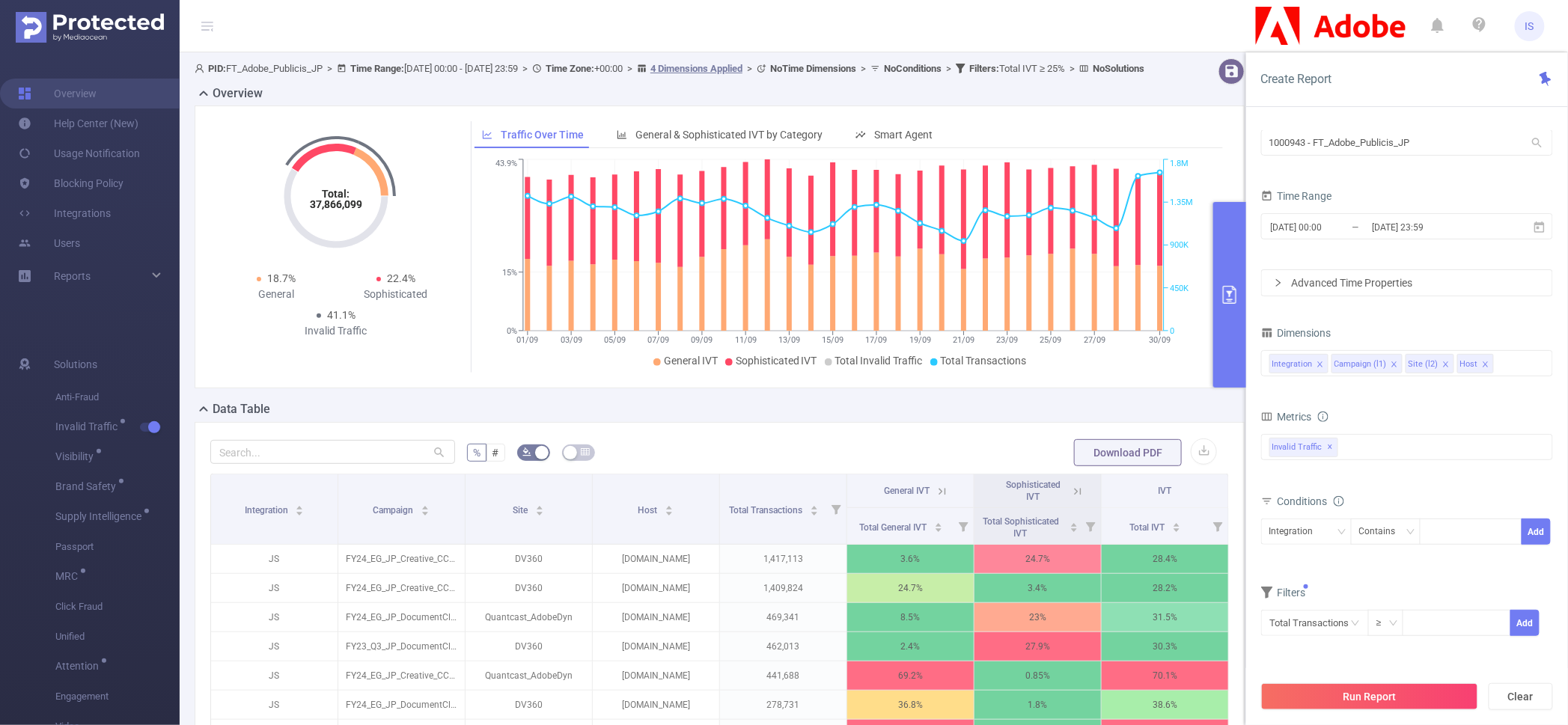
click at [1338, 600] on div "Filters" at bounding box center [1407, 594] width 292 height 25
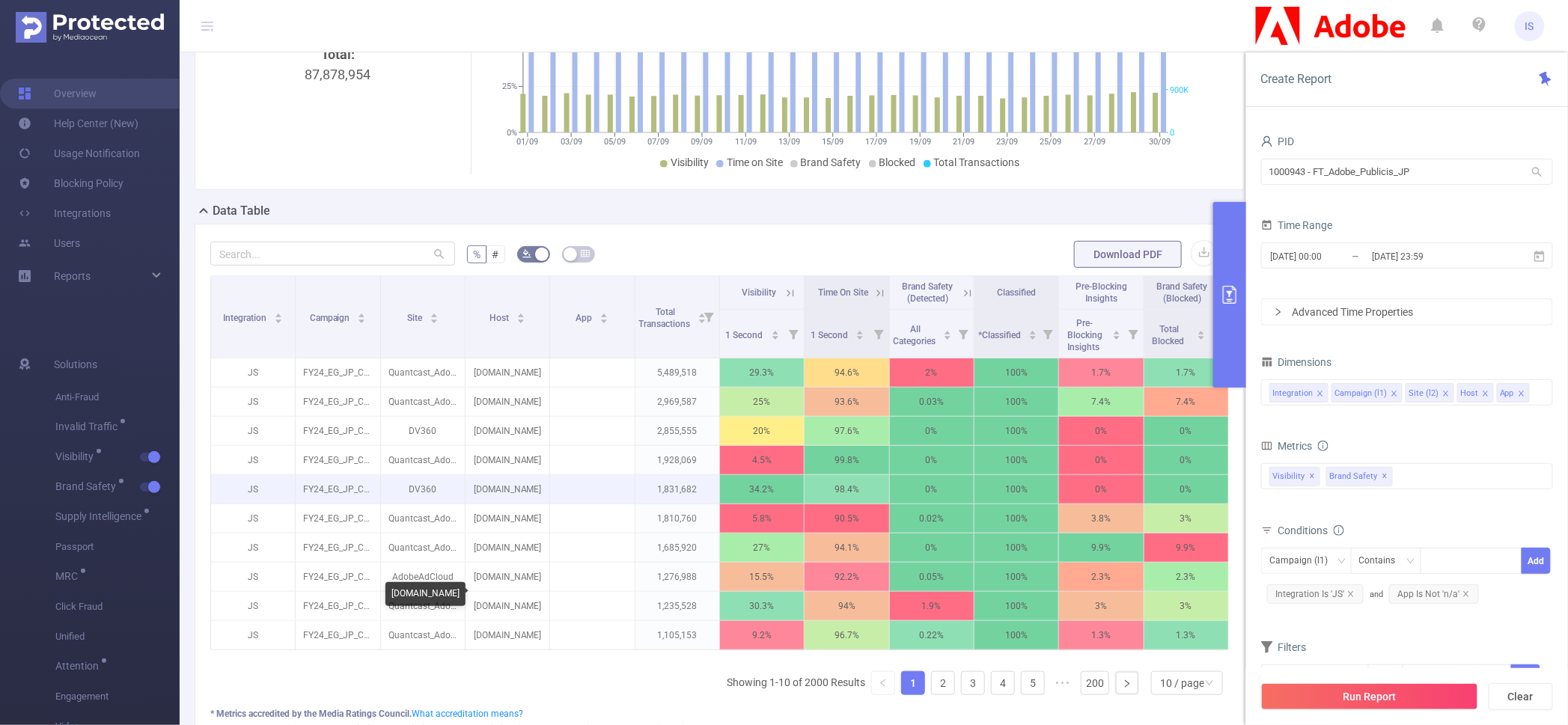
scroll to position [229, 0]
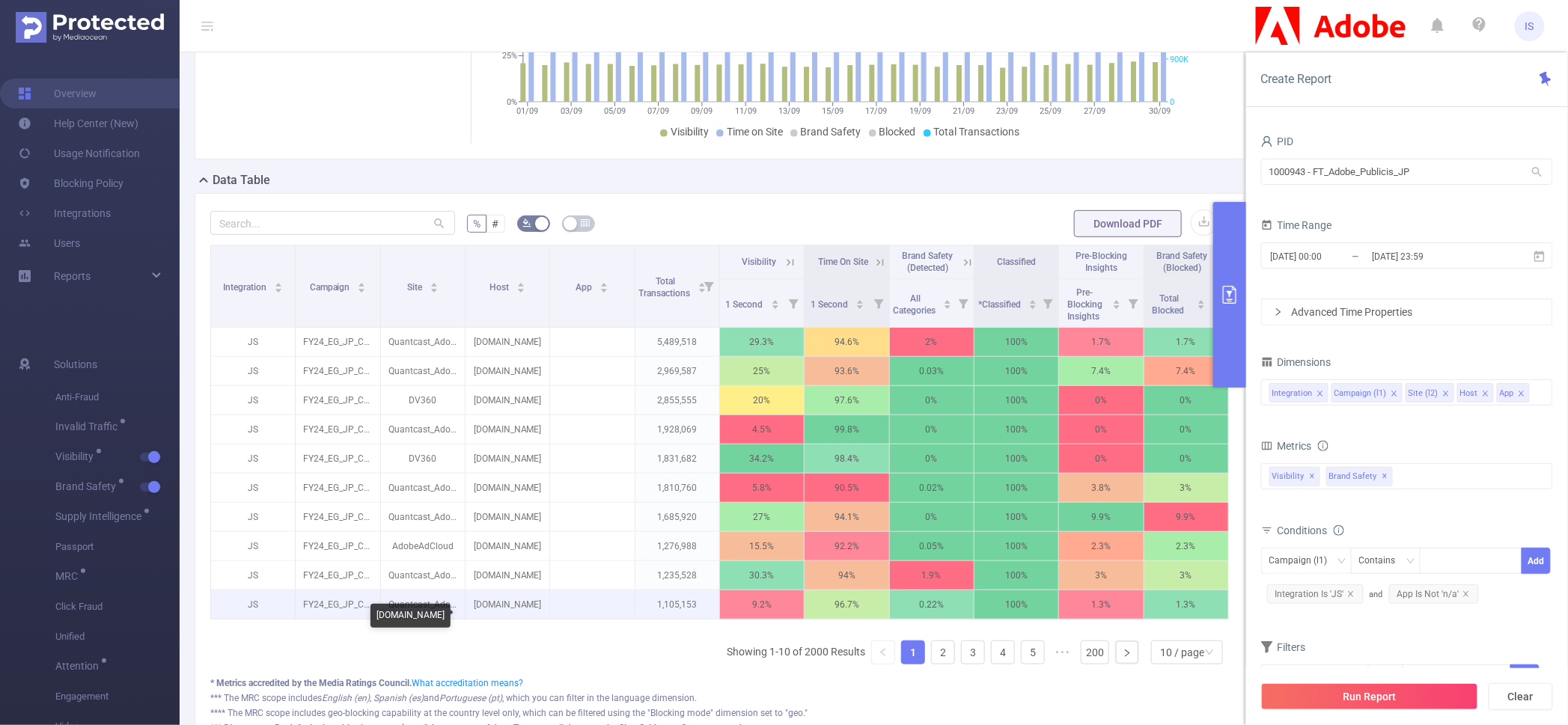
click at [483, 619] on p "nlab.itmedia.co.jp" at bounding box center [507, 604] width 84 height 28
copy p "nlab.itmedia.co.jp"
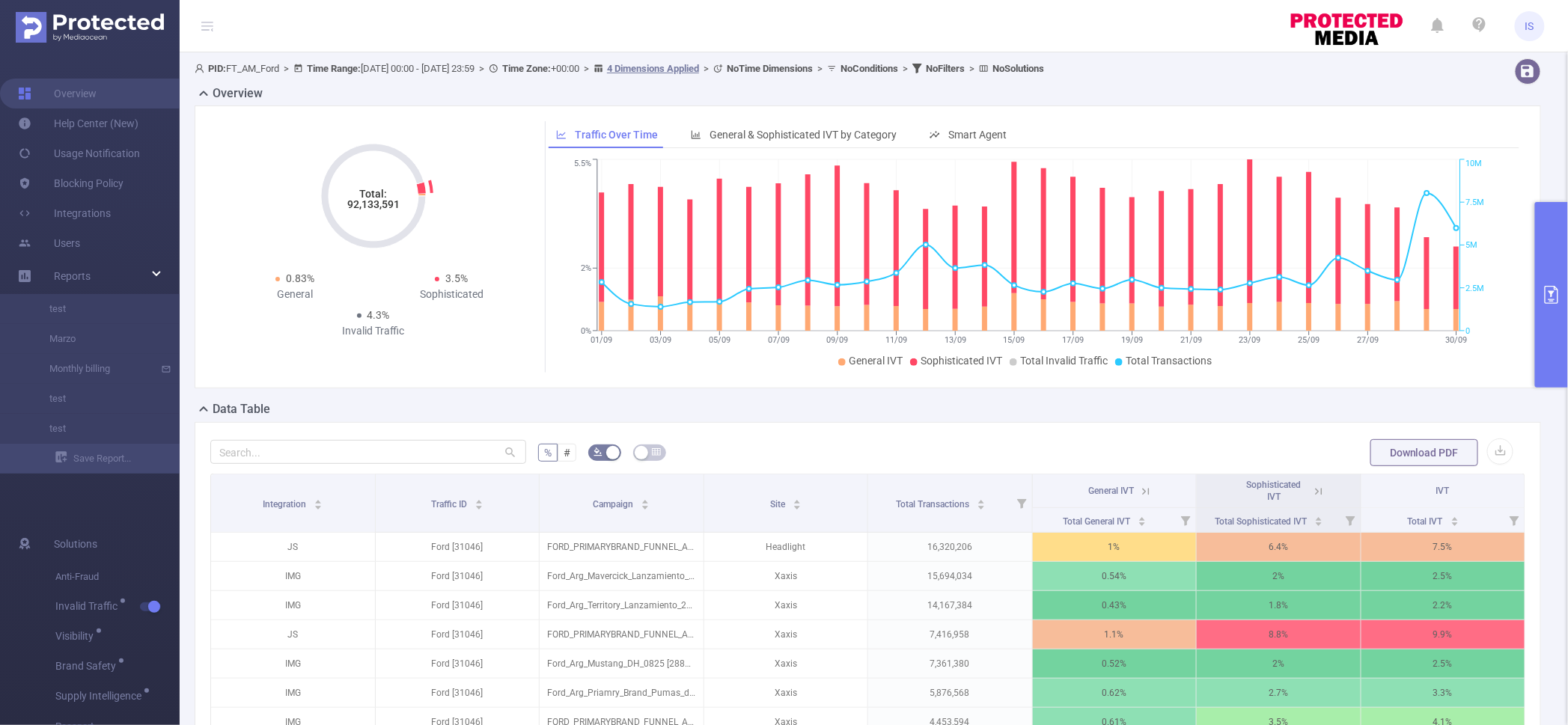
drag, startPoint x: 341, startPoint y: 210, endPoint x: 402, endPoint y: 201, distance: 61.7
click at [402, 201] on icon "Total: 92,133,591" at bounding box center [373, 196] width 150 height 150
drag, startPoint x: 402, startPoint y: 201, endPoint x: 348, endPoint y: 205, distance: 54.1
click at [348, 205] on icon "Total: 92,133,591" at bounding box center [373, 196] width 150 height 150
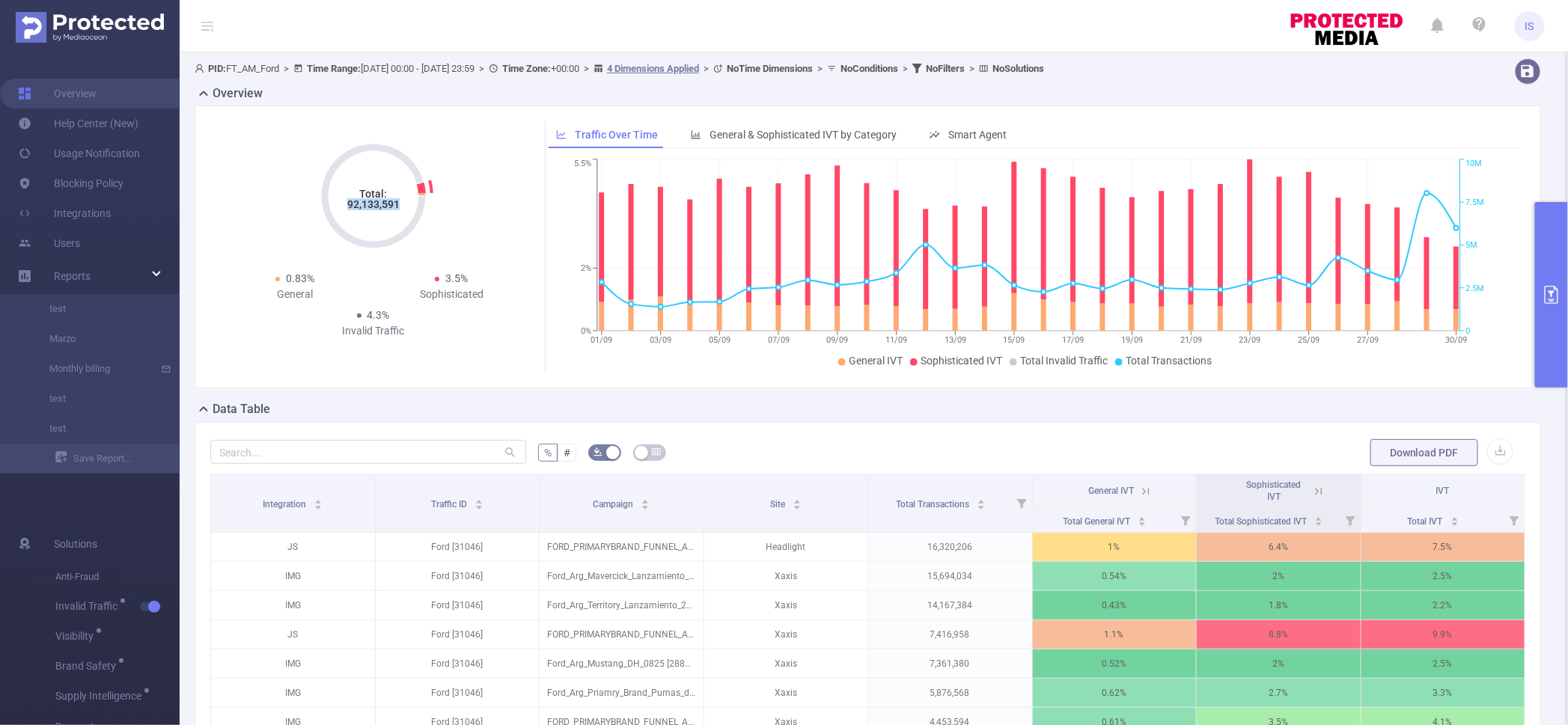
copy tspan "92,133,591"
click at [351, 212] on icon "Total: 92,133,591" at bounding box center [373, 196] width 150 height 150
drag, startPoint x: 342, startPoint y: 210, endPoint x: 404, endPoint y: 212, distance: 62.0
click at [404, 212] on icon "Total: 92,133,591" at bounding box center [373, 196] width 150 height 150
copy tspan "92,133,591"
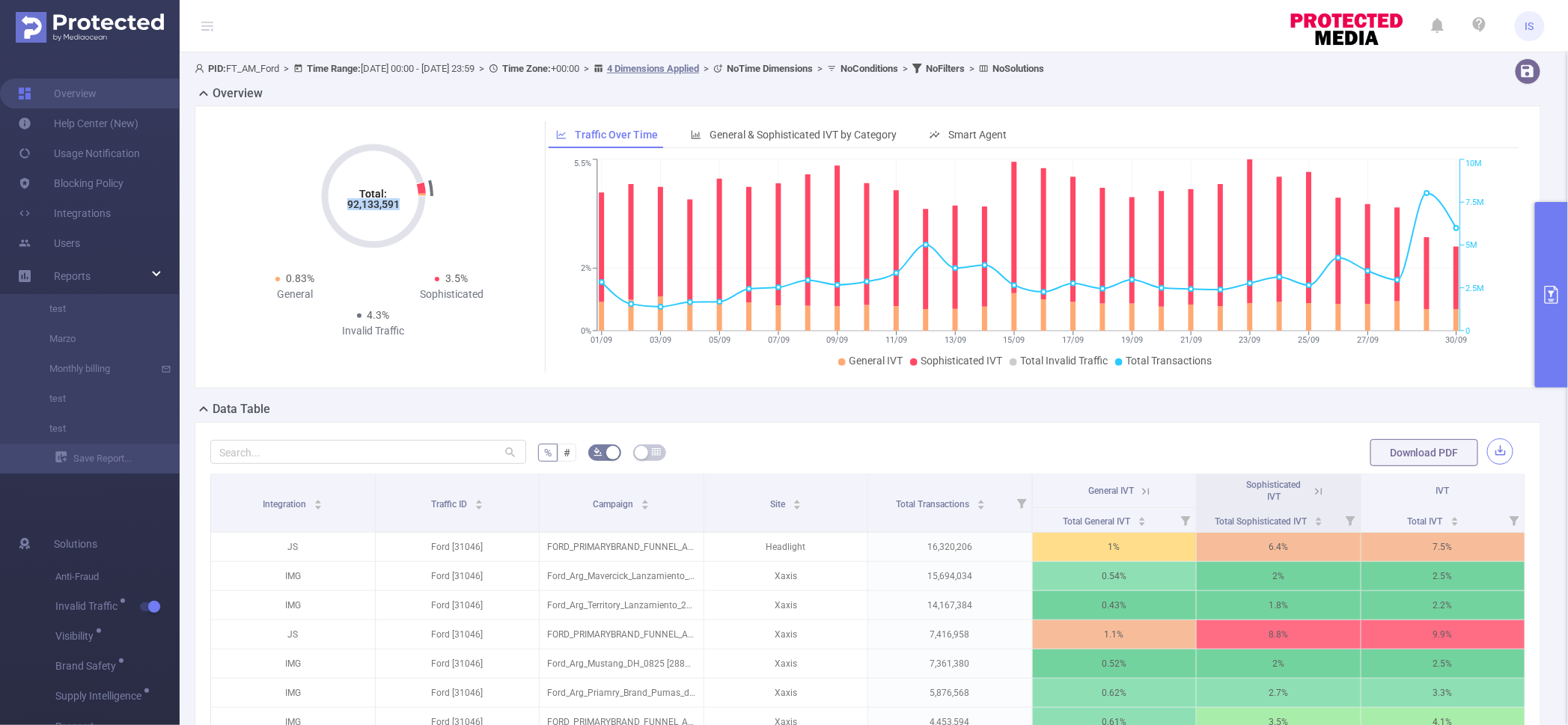
click at [1487, 452] on button "button" at bounding box center [1500, 452] width 26 height 26
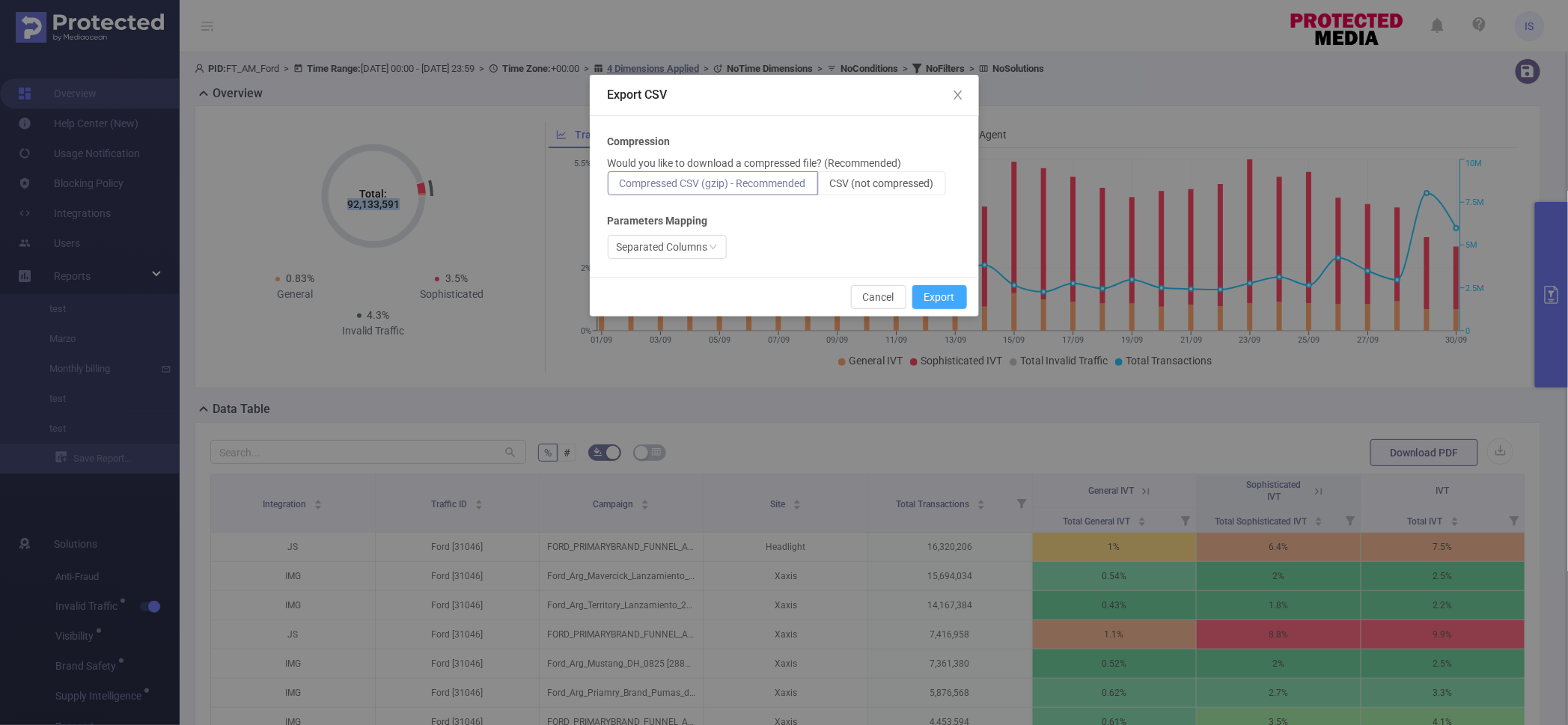
click at [954, 294] on button "Export" at bounding box center [940, 297] width 55 height 24
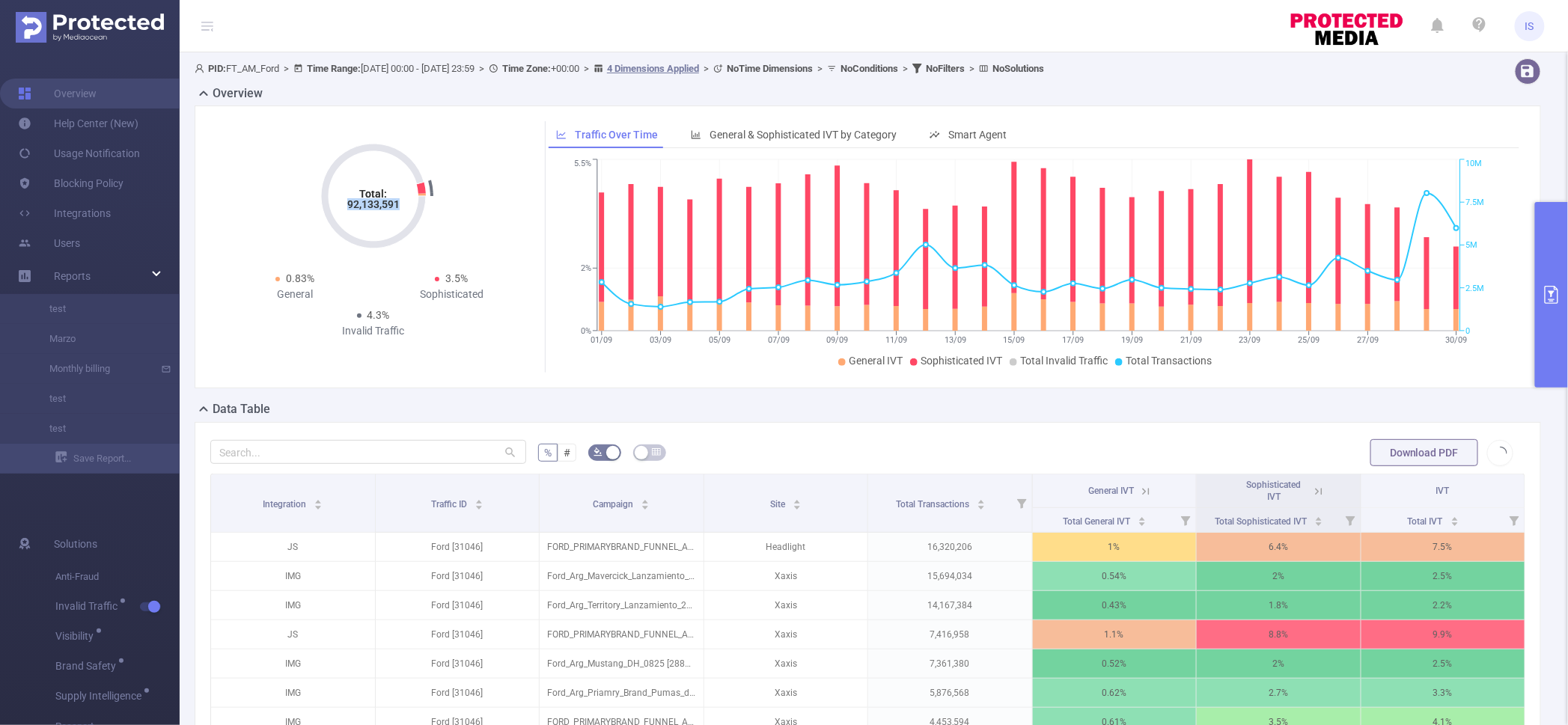
click at [1554, 348] on button "primary" at bounding box center [1551, 295] width 33 height 186
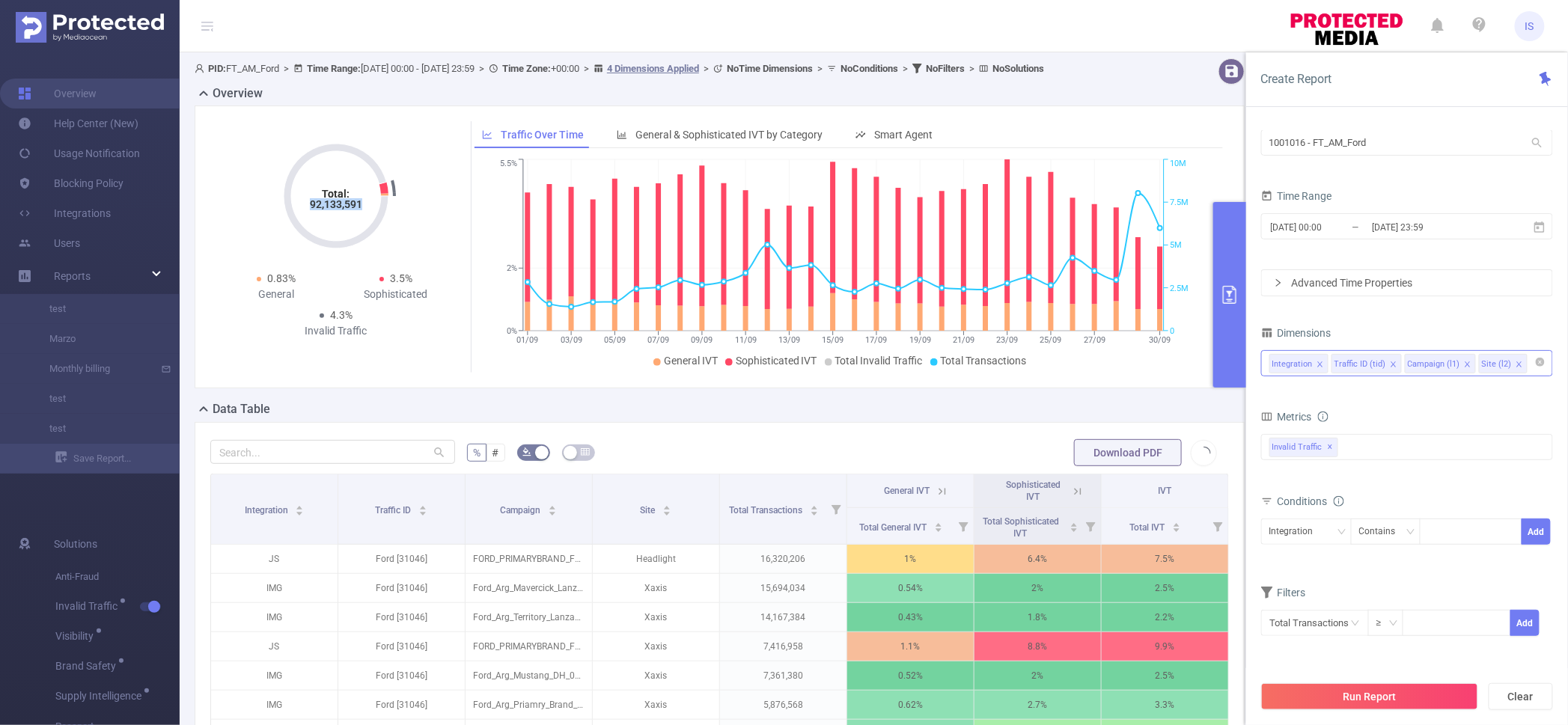
click at [1317, 361] on icon "icon: close" at bounding box center [1320, 364] width 8 height 8
click at [1415, 702] on button "Run Report" at bounding box center [1369, 697] width 217 height 27
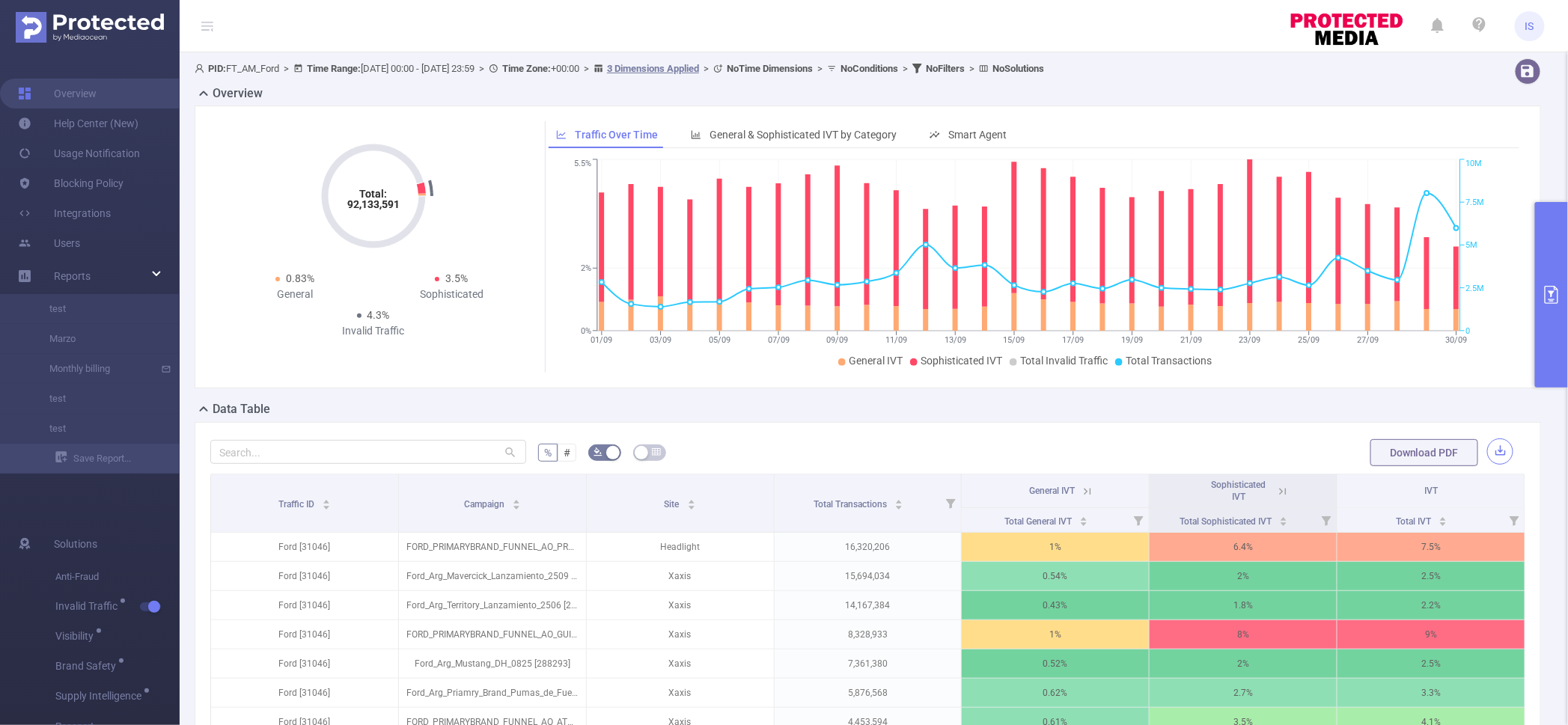
click at [1491, 457] on button "button" at bounding box center [1500, 452] width 26 height 26
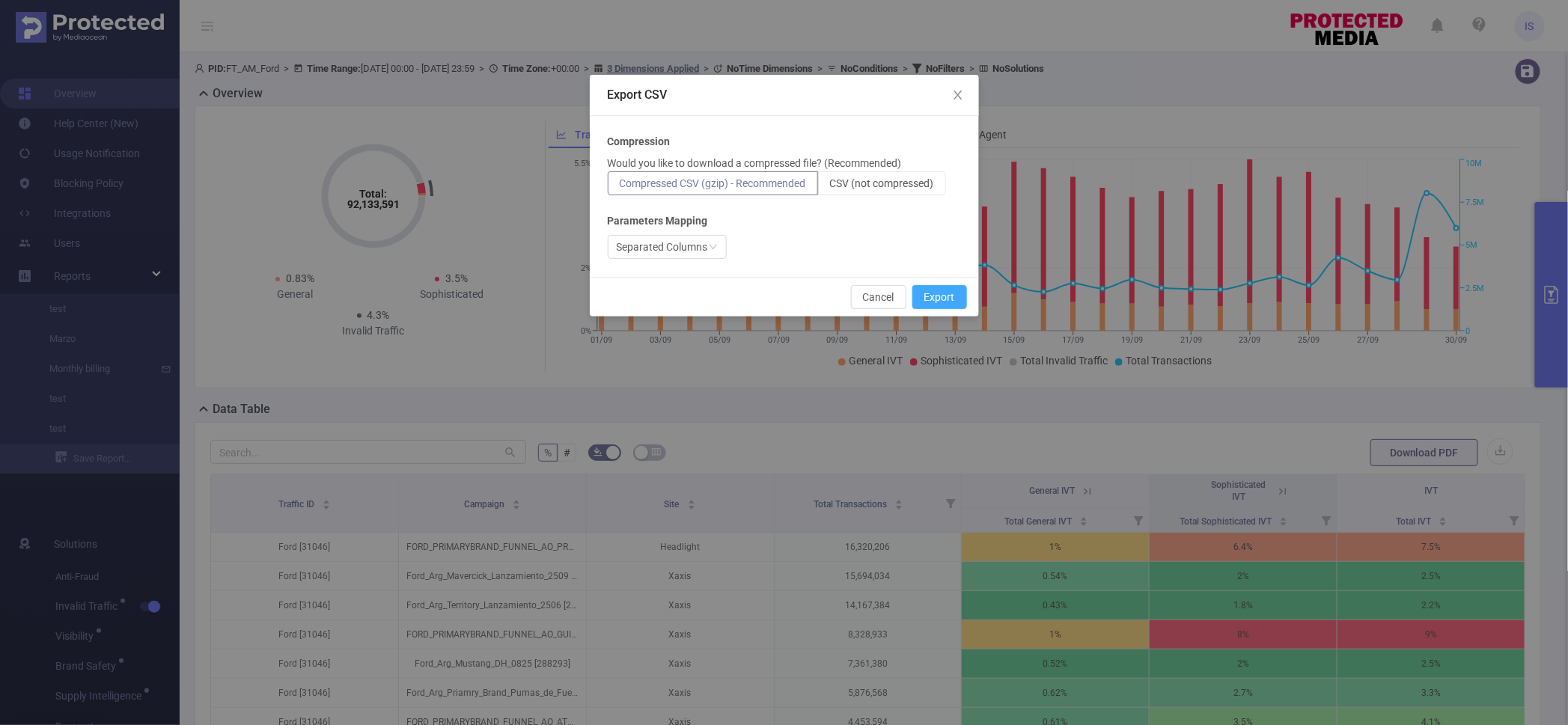
click at [947, 299] on button "Export" at bounding box center [940, 297] width 55 height 24
